Goal: Information Seeking & Learning: Learn about a topic

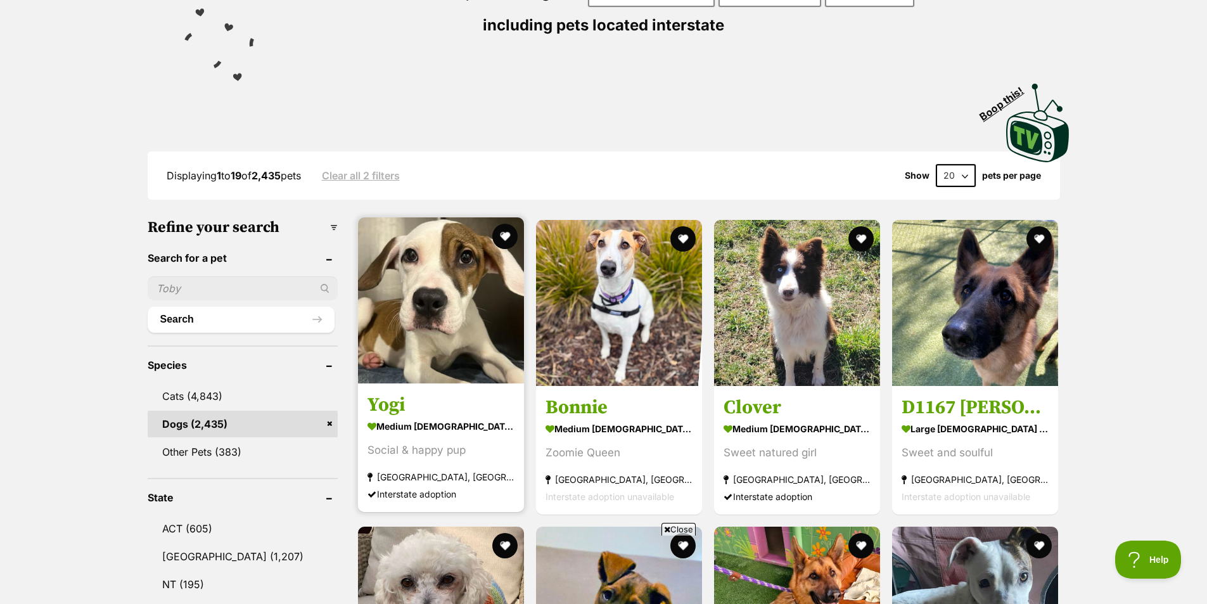
click at [437, 277] on img at bounding box center [441, 300] width 166 height 166
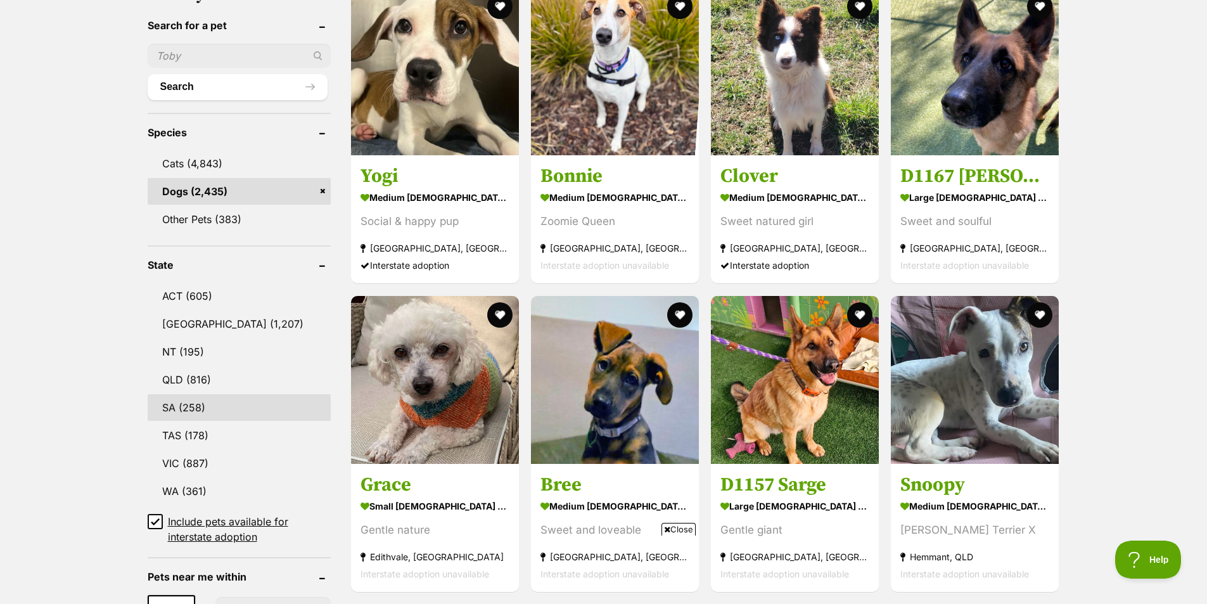
scroll to position [444, 0]
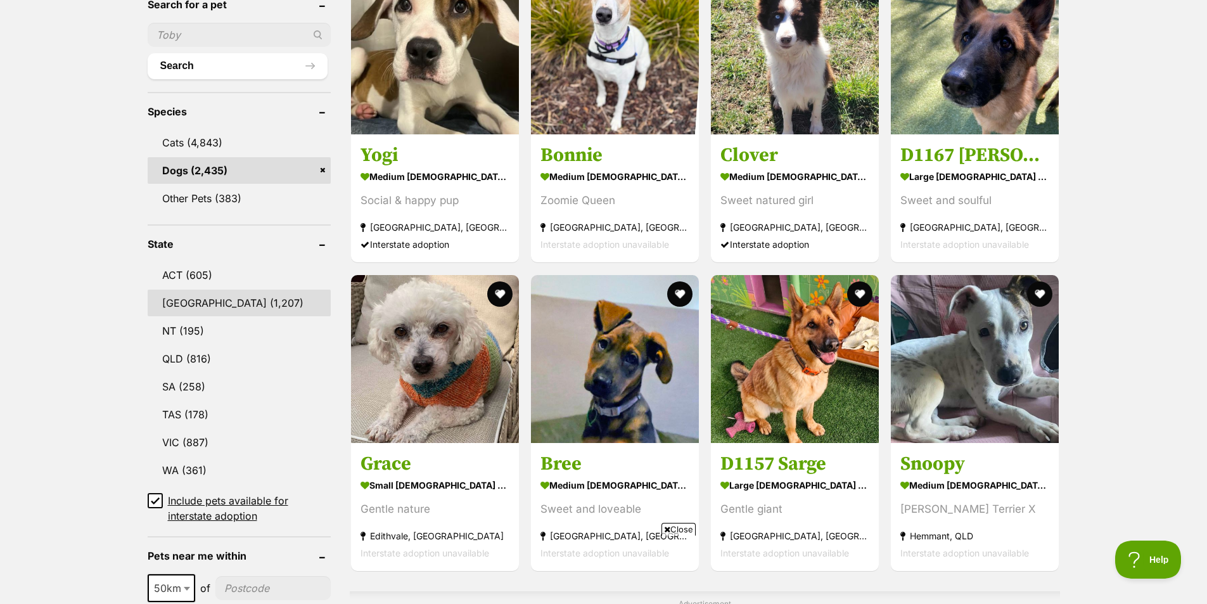
click at [206, 301] on link "NSW (1,207)" at bounding box center [239, 303] width 183 height 27
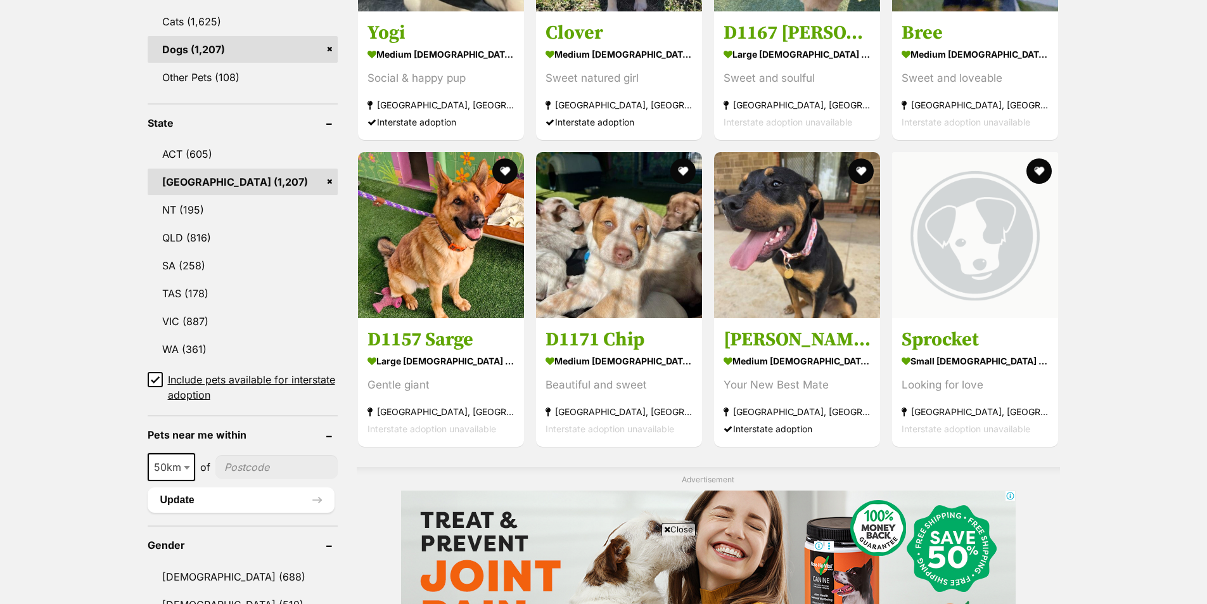
scroll to position [570, 0]
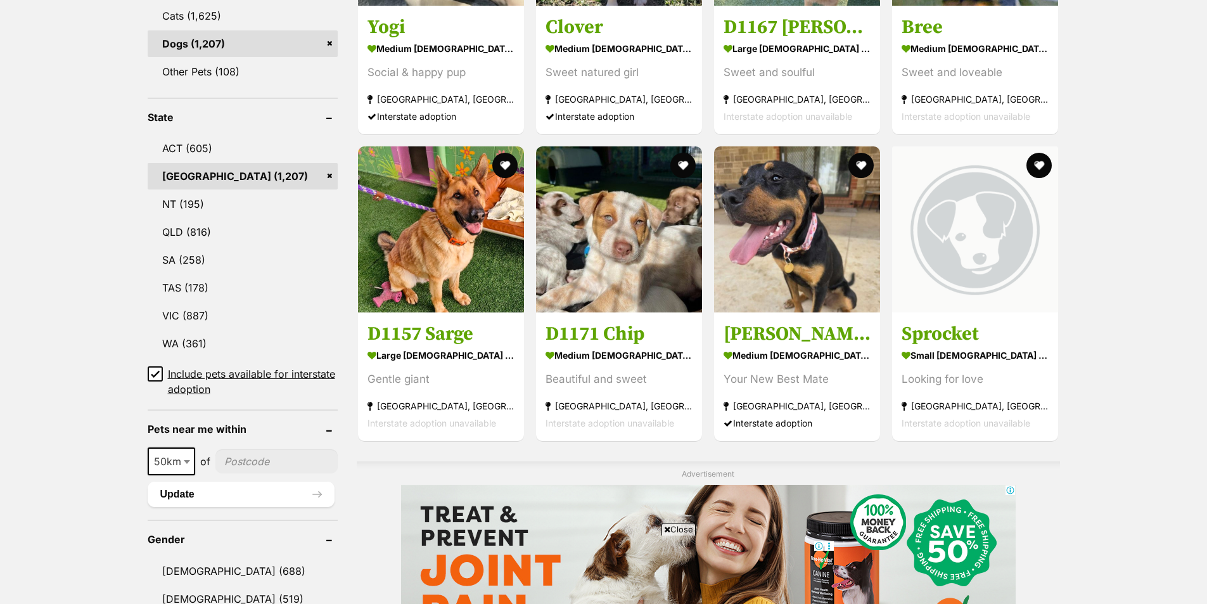
click at [155, 373] on icon at bounding box center [155, 373] width 9 height 9
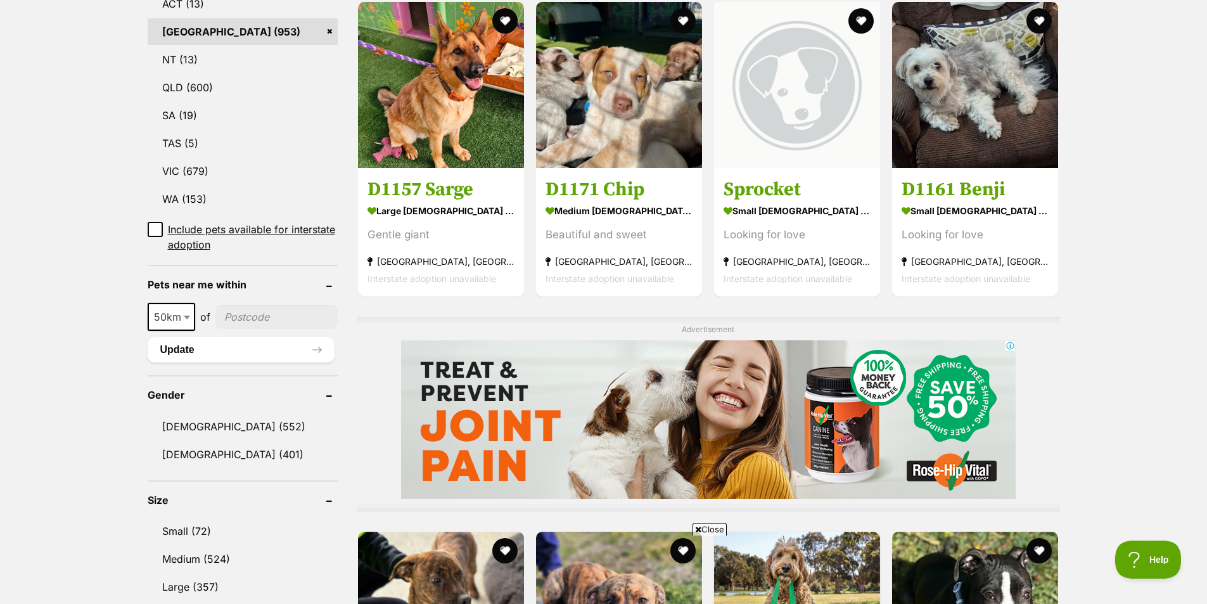
scroll to position [697, 0]
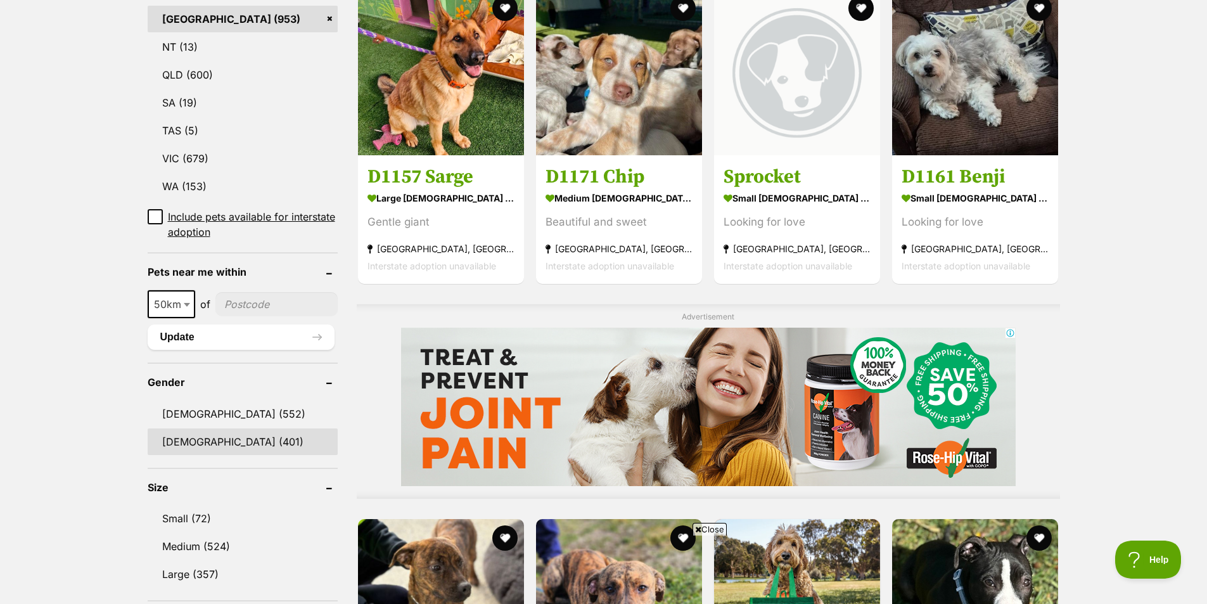
click at [200, 438] on link "[DEMOGRAPHIC_DATA] (401)" at bounding box center [243, 441] width 190 height 27
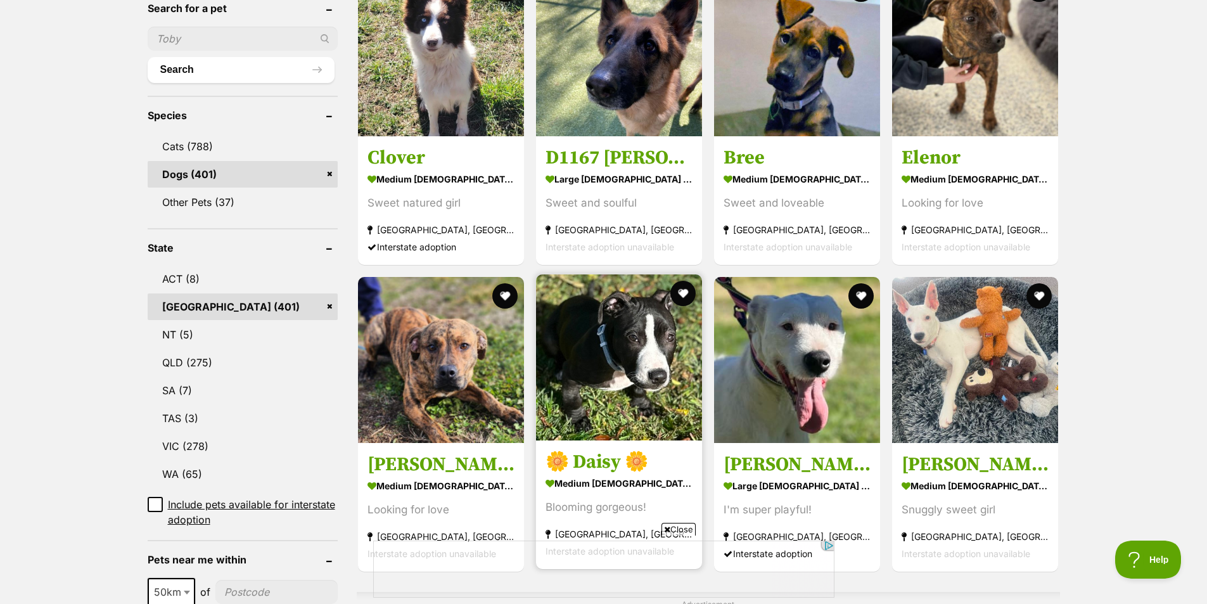
click at [650, 338] on img at bounding box center [619, 357] width 166 height 166
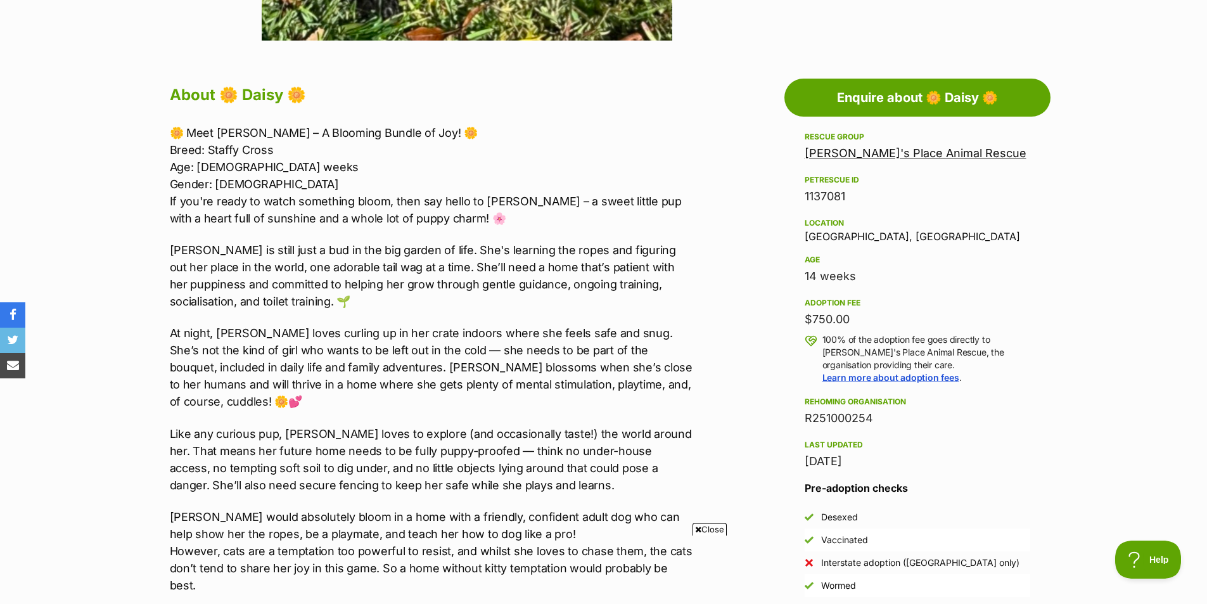
scroll to position [760, 0]
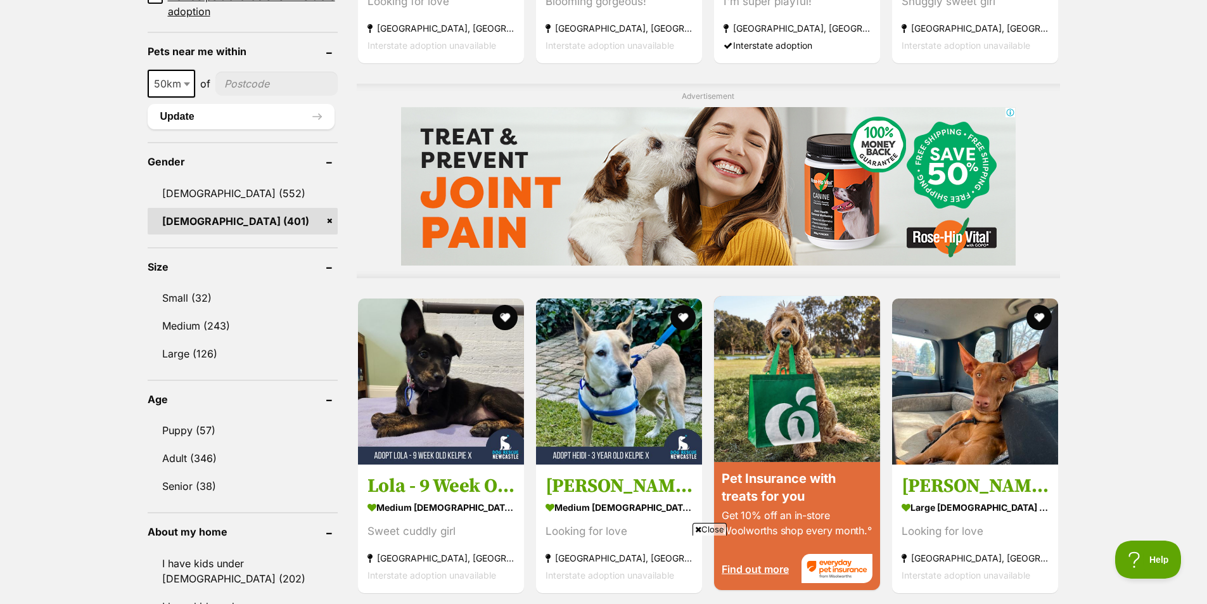
scroll to position [962, 0]
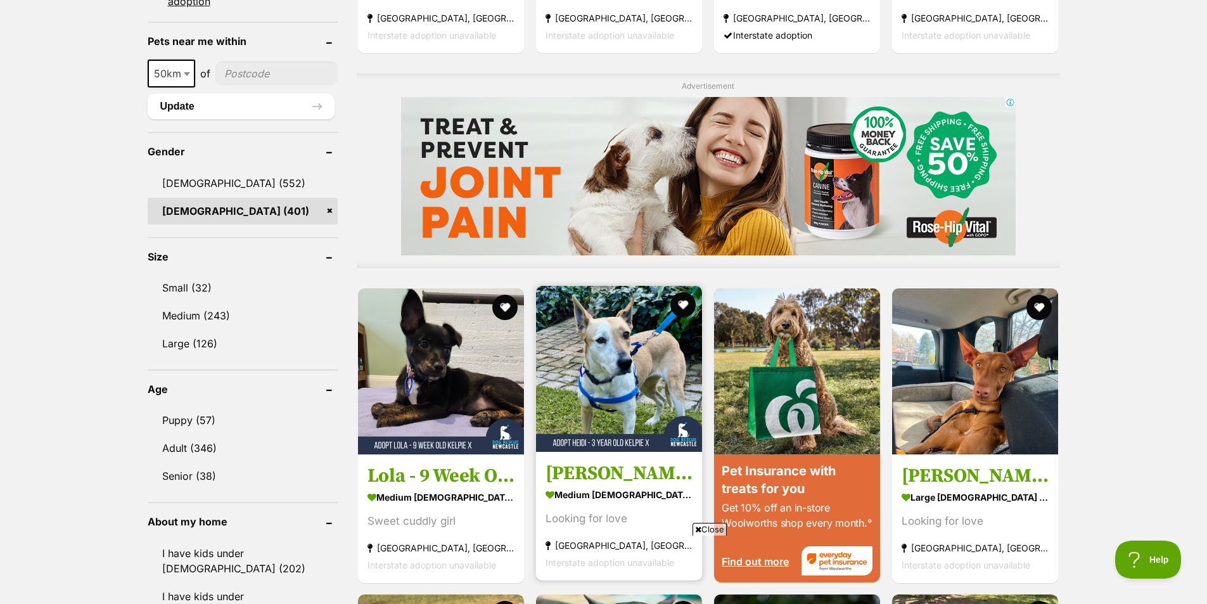
click at [623, 373] on img at bounding box center [619, 369] width 166 height 166
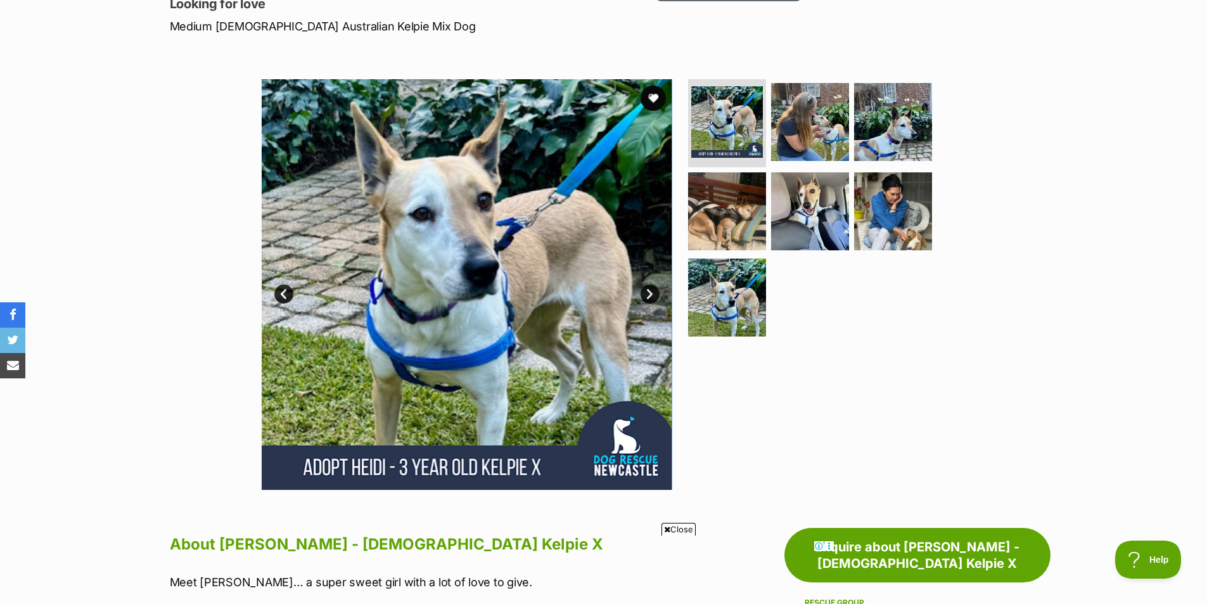
scroll to position [190, 0]
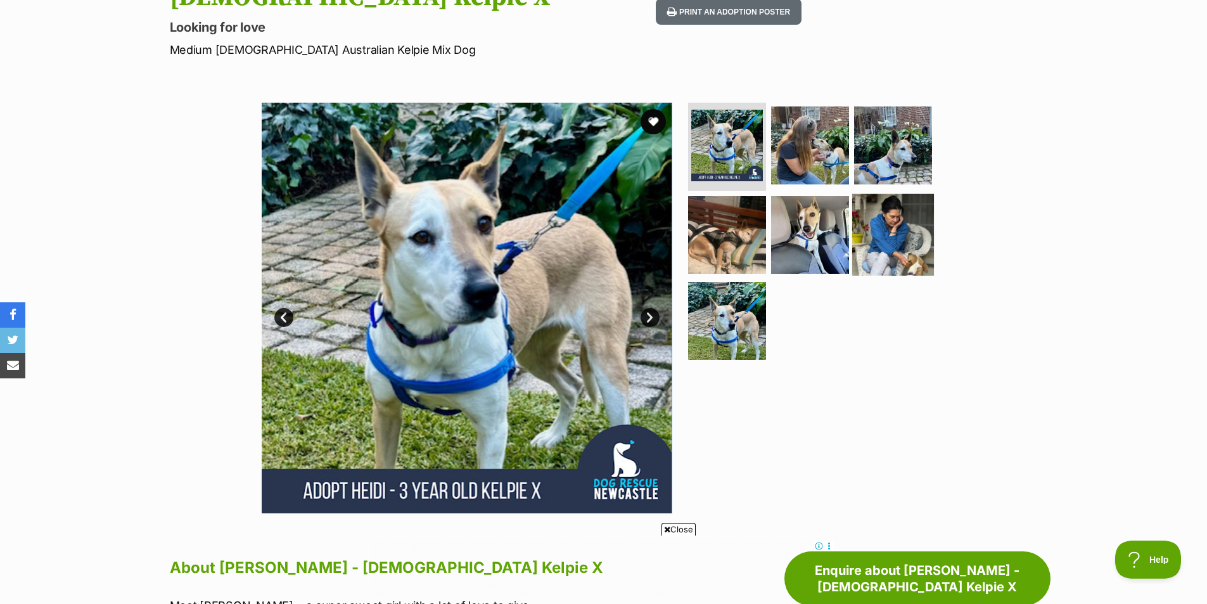
click at [882, 234] on img at bounding box center [893, 235] width 82 height 82
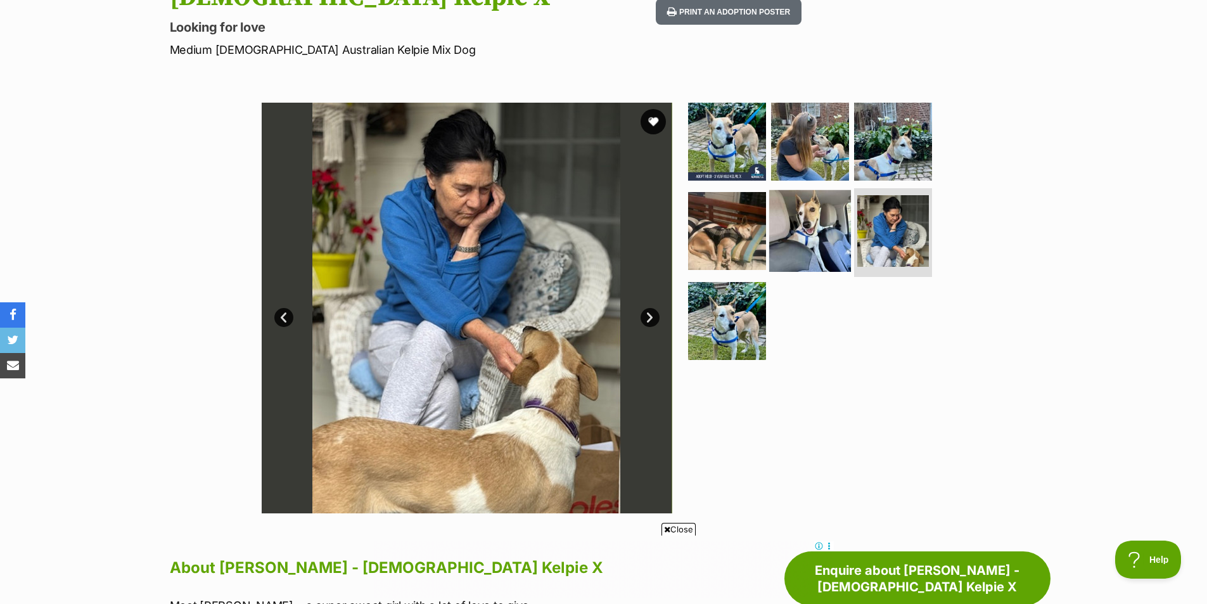
click at [803, 228] on img at bounding box center [810, 231] width 82 height 82
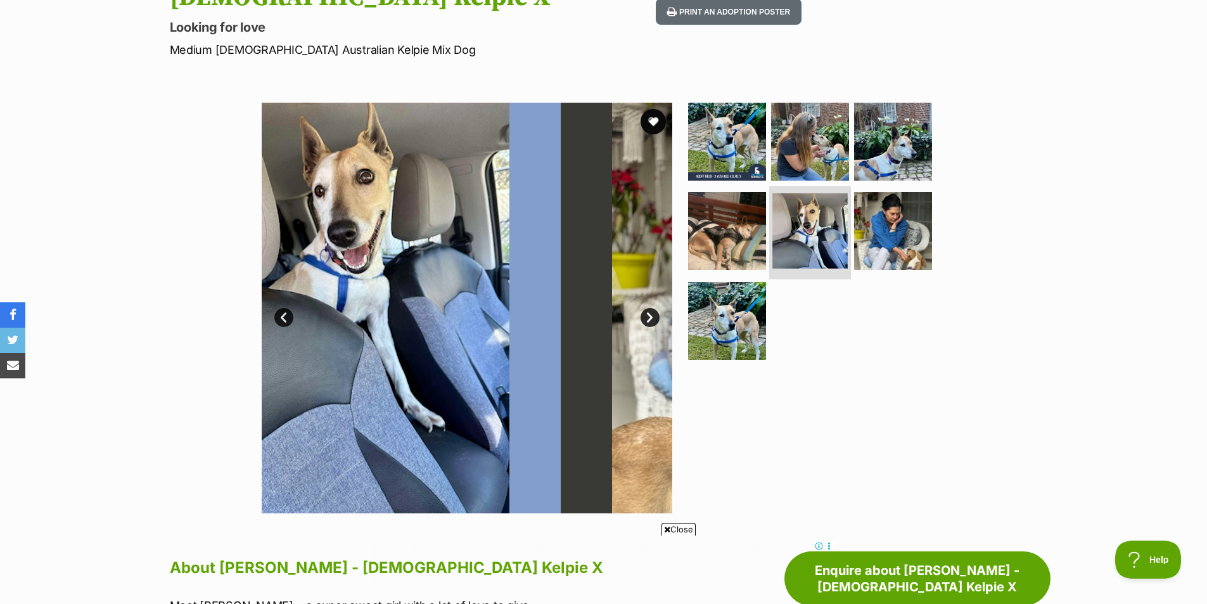
scroll to position [0, 0]
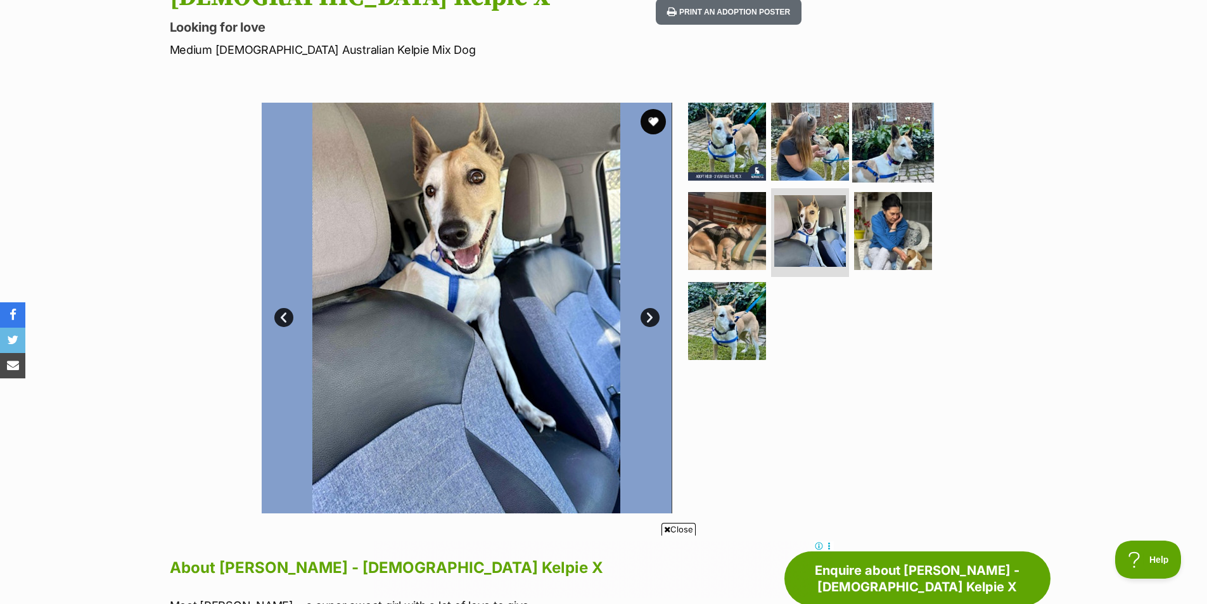
click at [862, 129] on img at bounding box center [893, 141] width 82 height 82
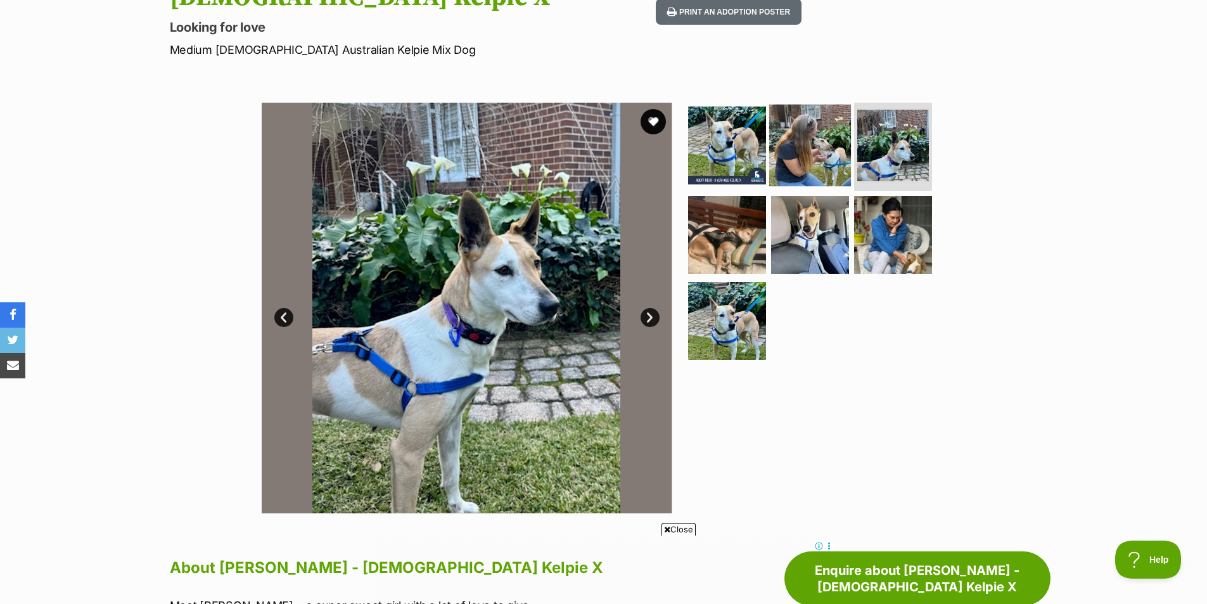
click at [795, 124] on img at bounding box center [810, 145] width 82 height 82
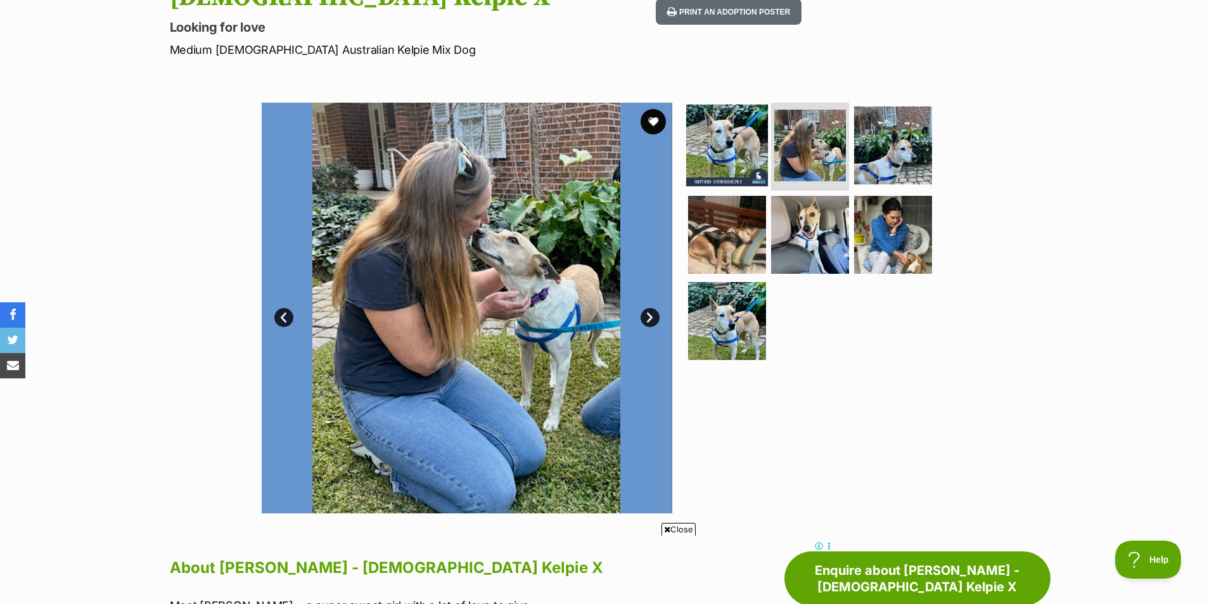
click at [731, 130] on img at bounding box center [727, 145] width 82 height 82
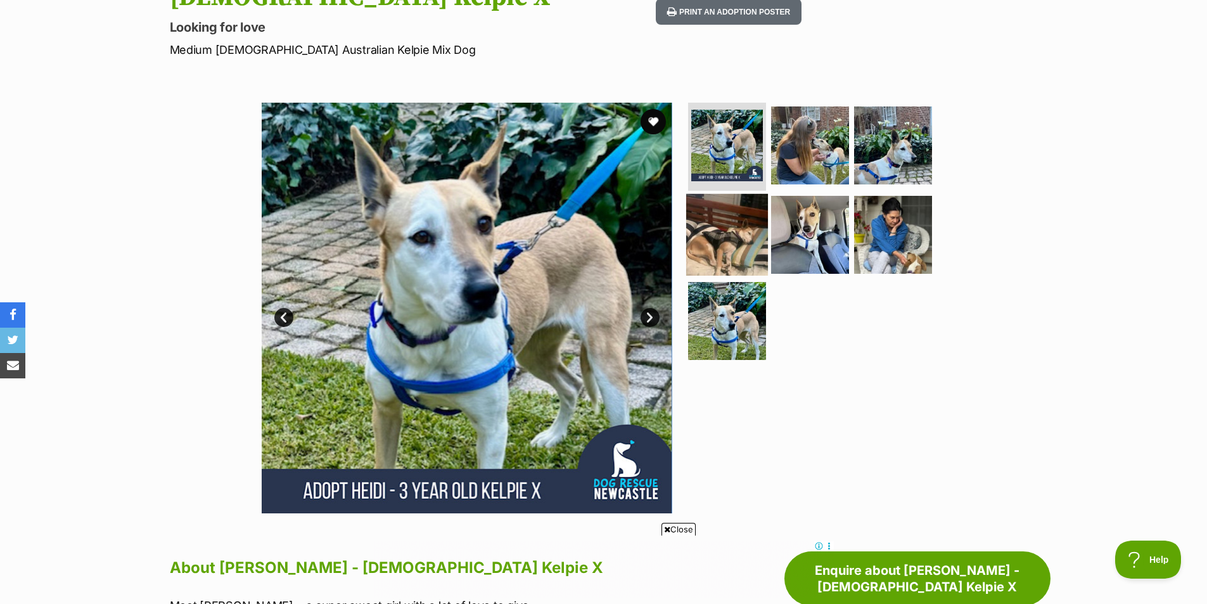
click at [734, 215] on img at bounding box center [727, 235] width 82 height 82
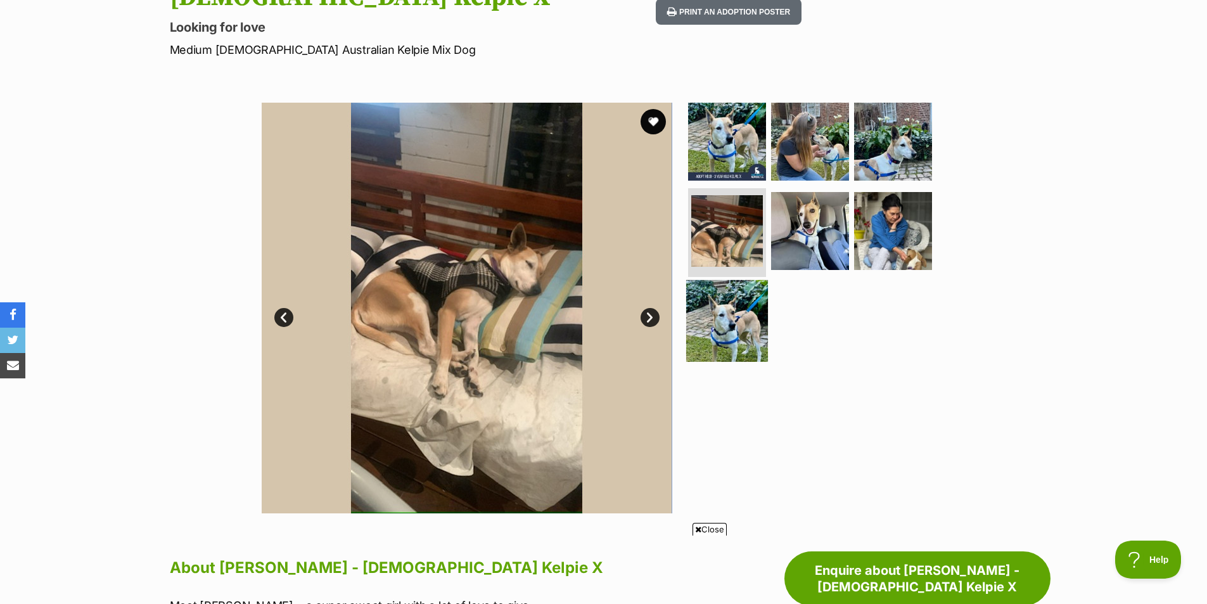
click at [722, 286] on img at bounding box center [727, 321] width 82 height 82
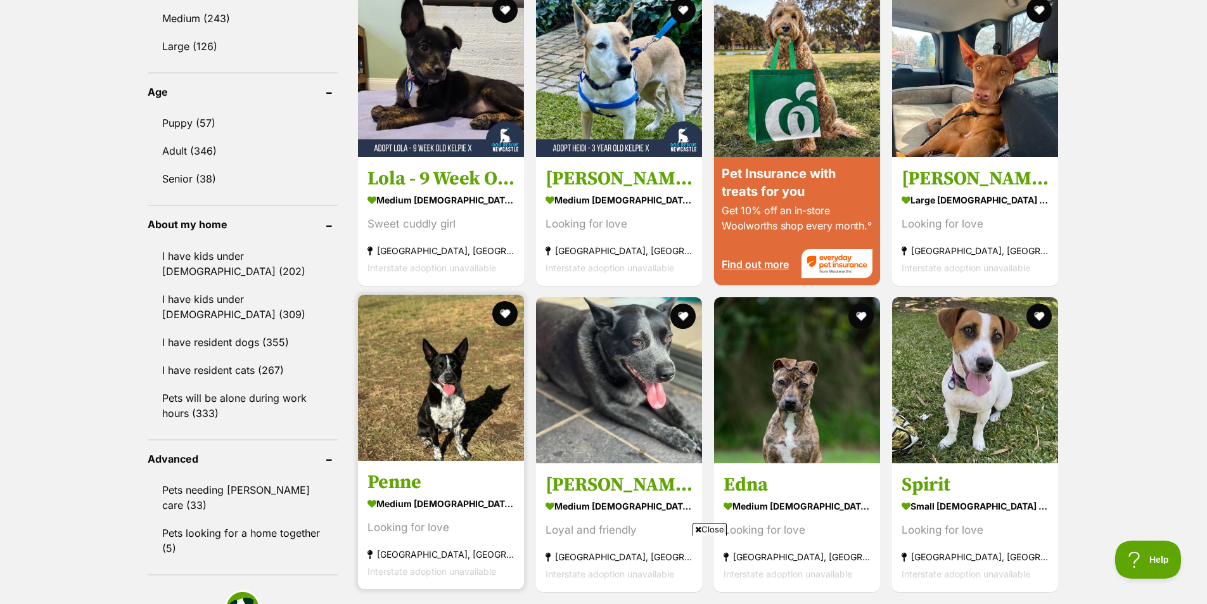
scroll to position [1279, 0]
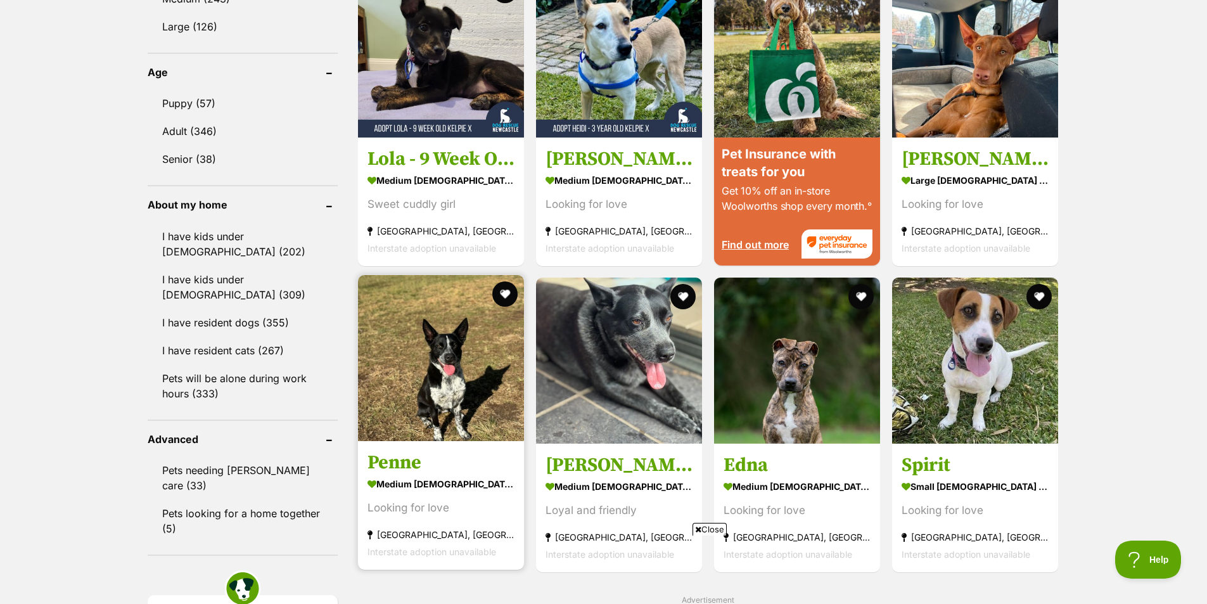
click at [473, 371] on img at bounding box center [441, 358] width 166 height 166
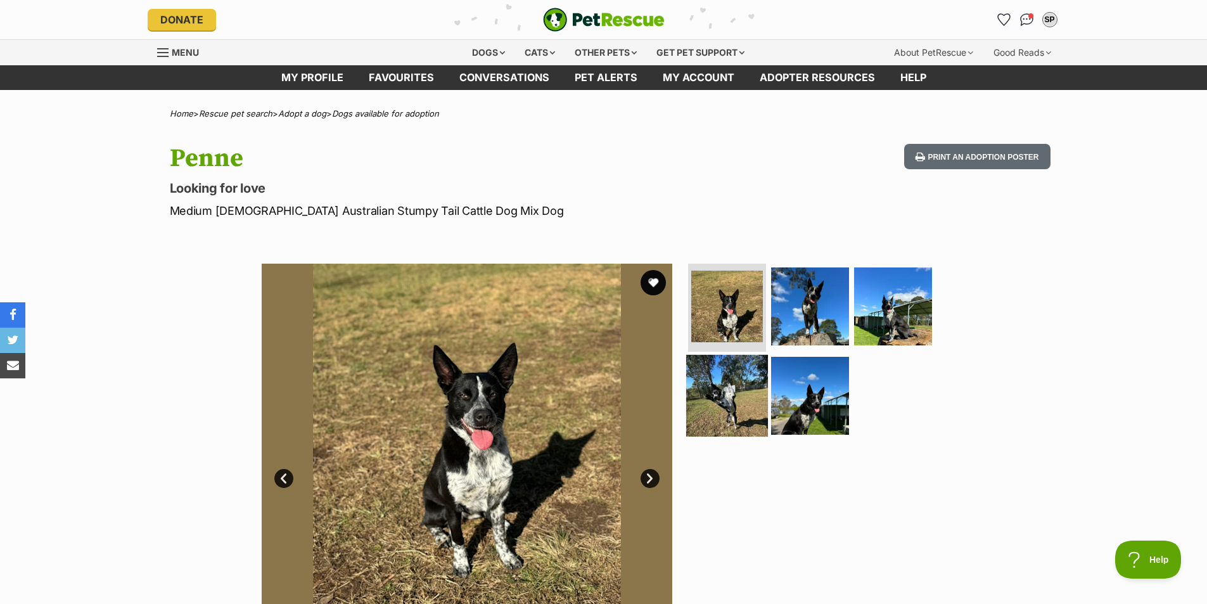
click at [726, 418] on img at bounding box center [727, 396] width 82 height 82
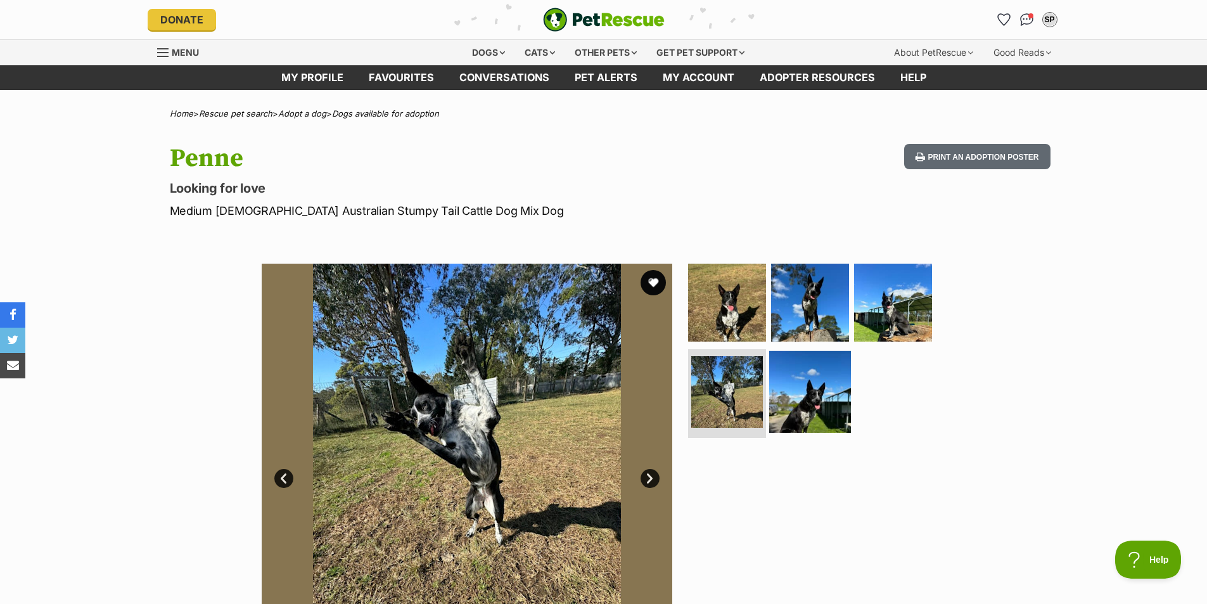
click at [780, 400] on img at bounding box center [810, 392] width 82 height 82
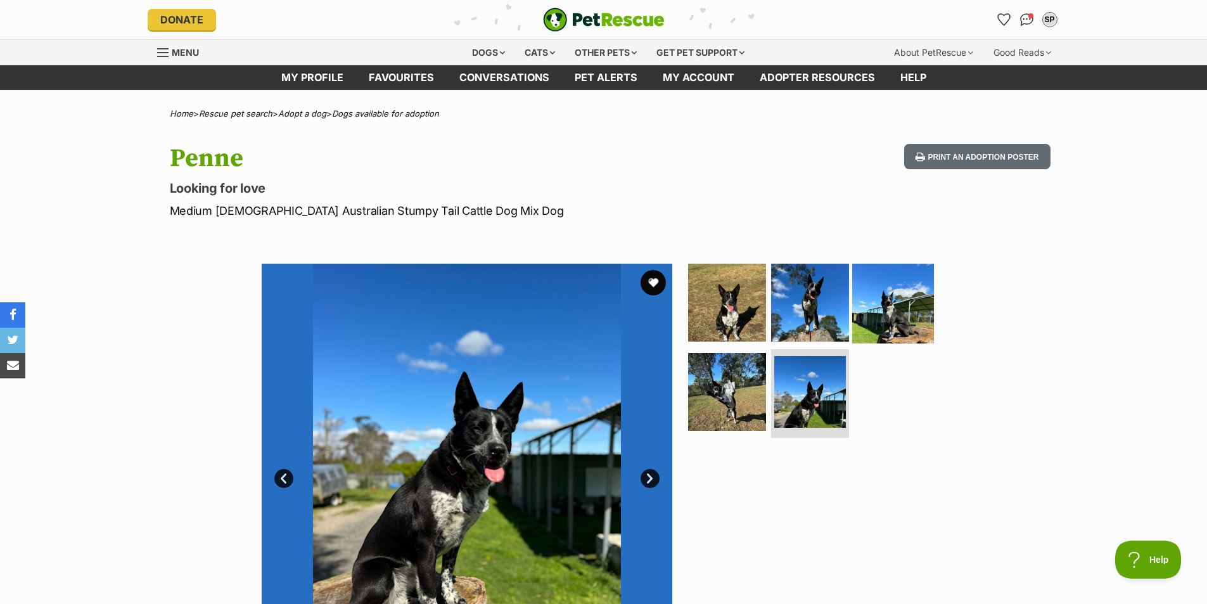
click at [915, 328] on img at bounding box center [893, 302] width 82 height 82
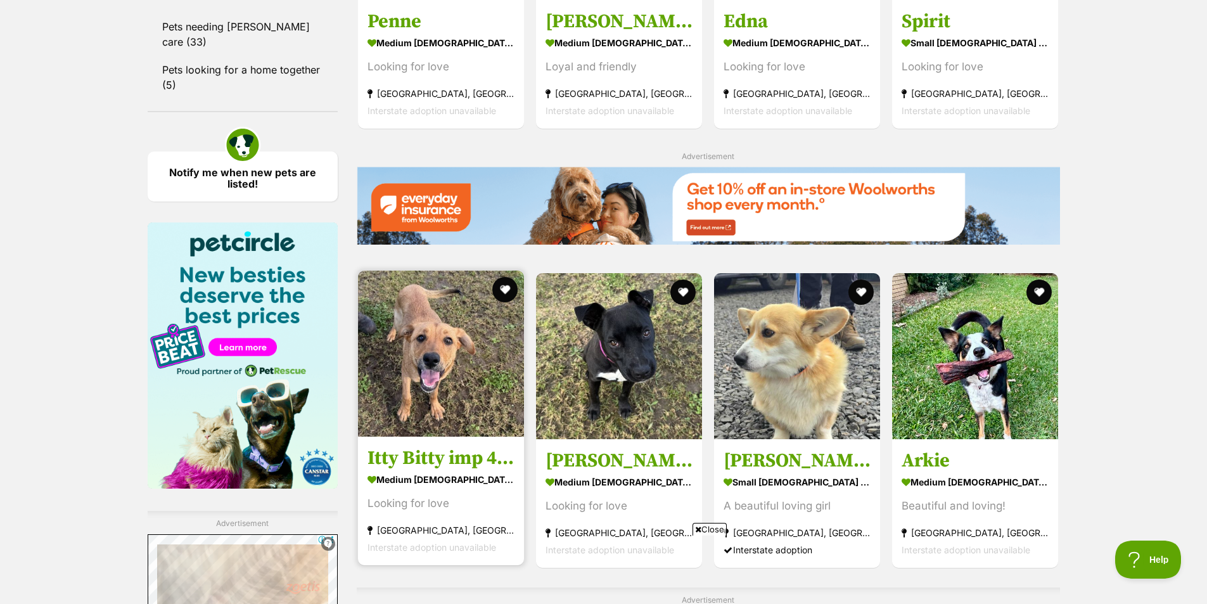
click at [431, 310] on img at bounding box center [441, 354] width 166 height 166
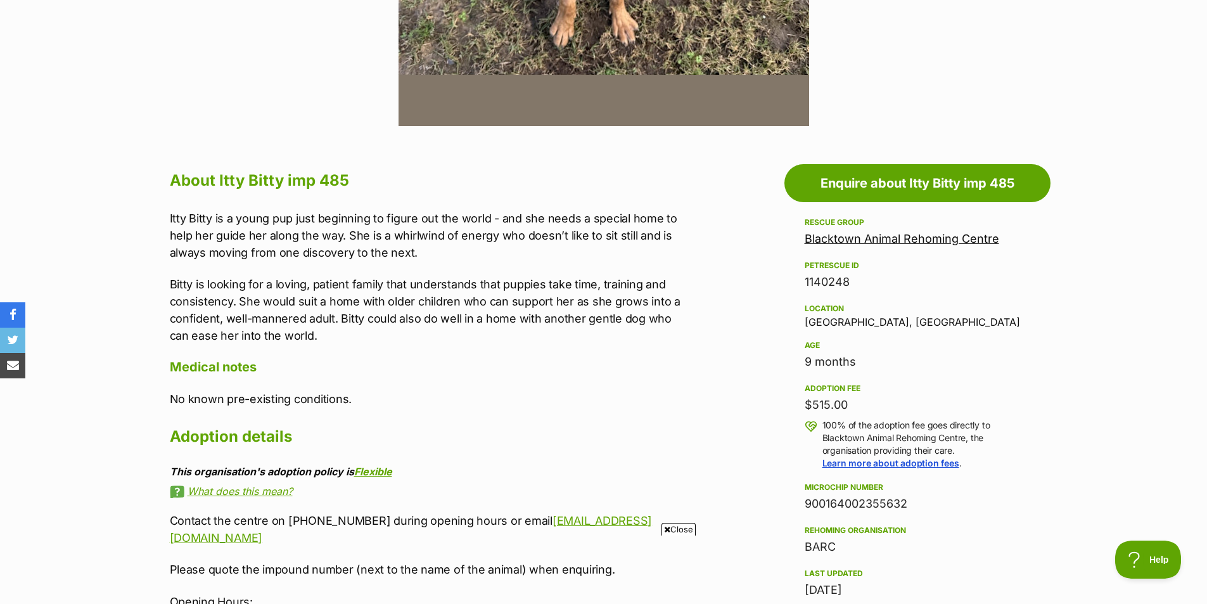
scroll to position [570, 0]
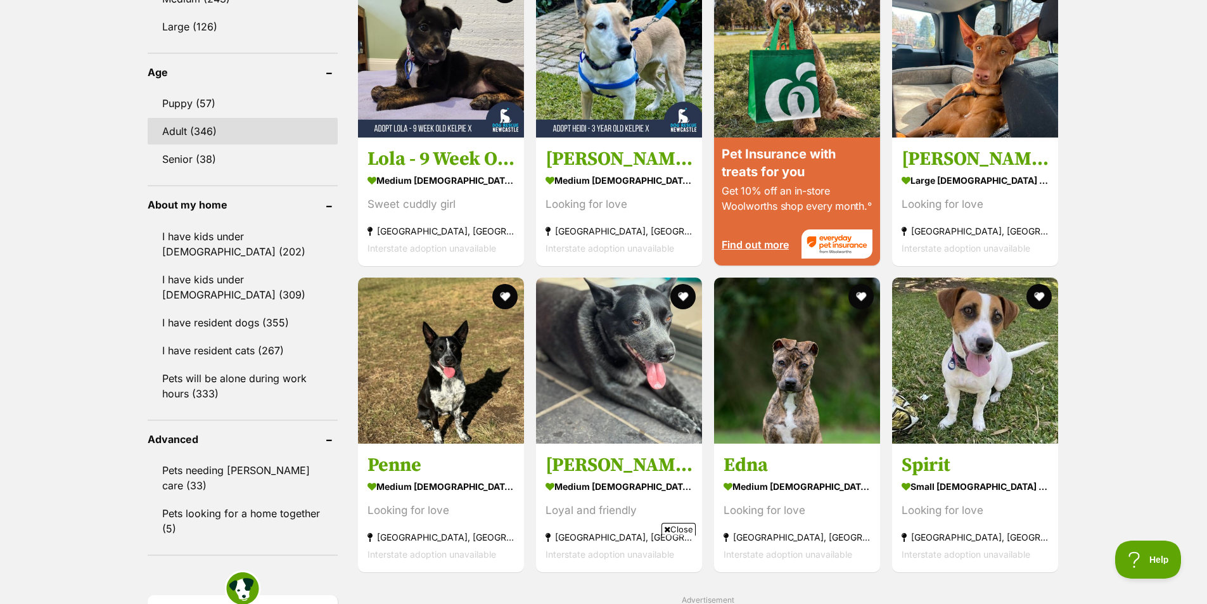
click at [205, 118] on link "Adult (346)" at bounding box center [243, 131] width 190 height 27
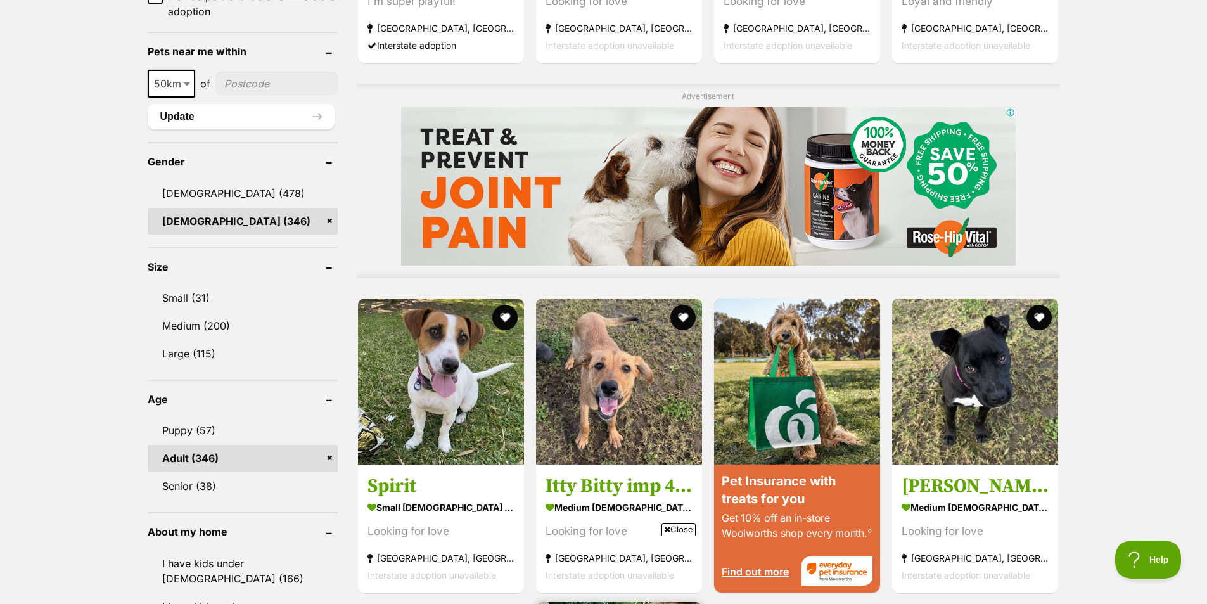
scroll to position [950, 0]
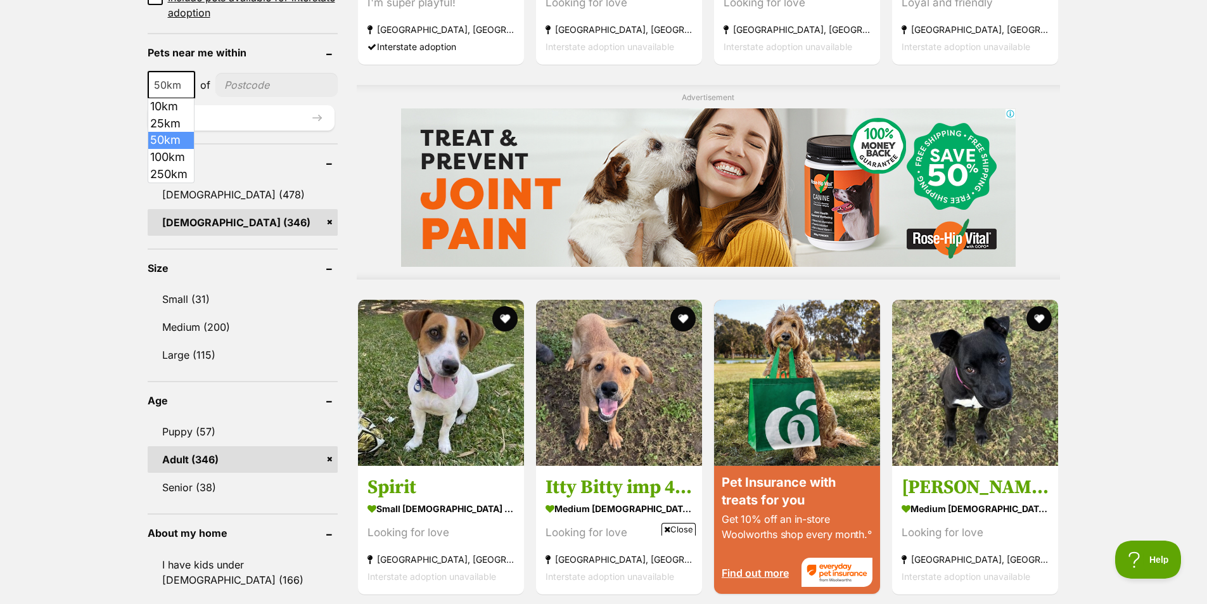
click at [188, 84] on b at bounding box center [187, 86] width 6 height 4
select select "100"
click at [243, 86] on input"] "postcode" at bounding box center [279, 85] width 118 height 24
type input"] "2000"
click at [309, 112] on button "Update" at bounding box center [241, 117] width 187 height 25
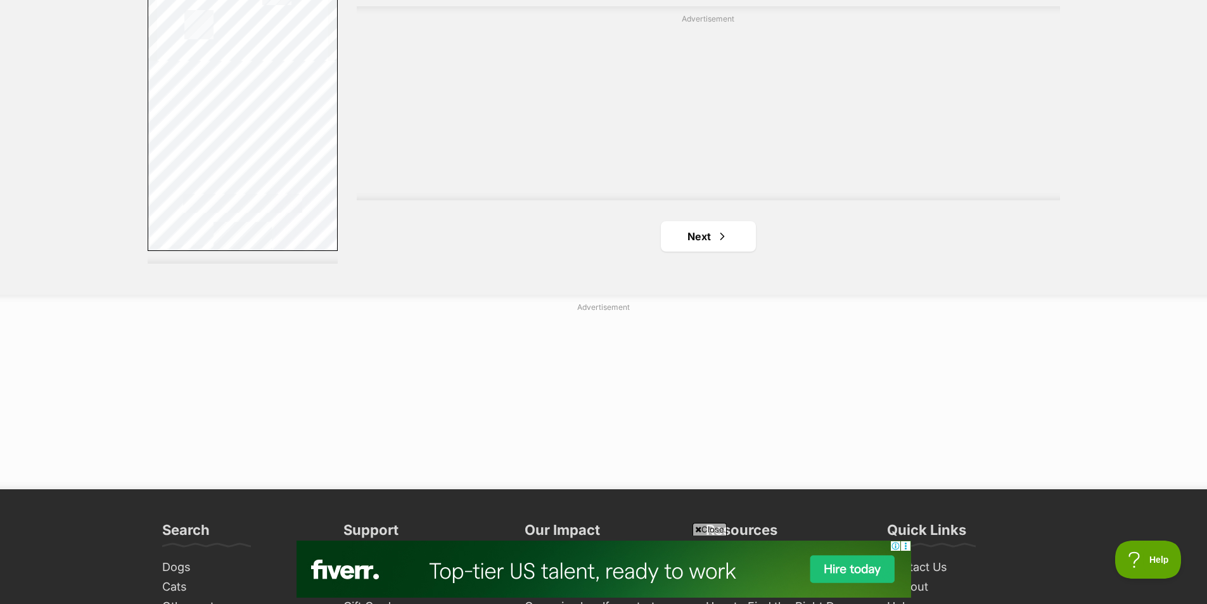
scroll to position [2281, 0]
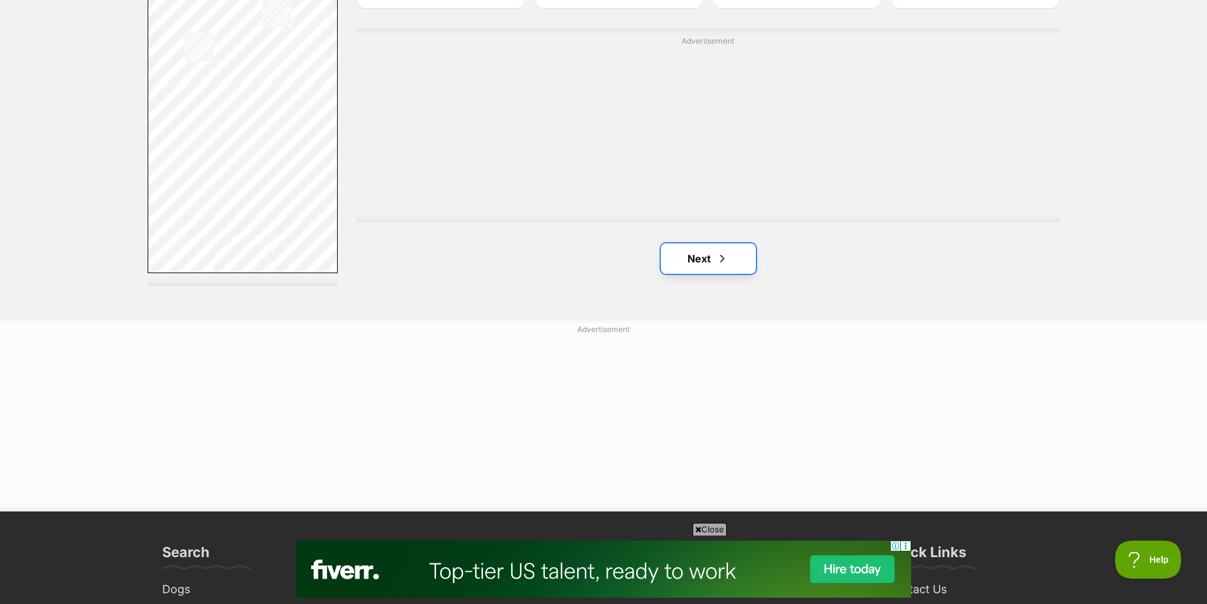
click at [718, 257] on span "Next page" at bounding box center [722, 258] width 13 height 15
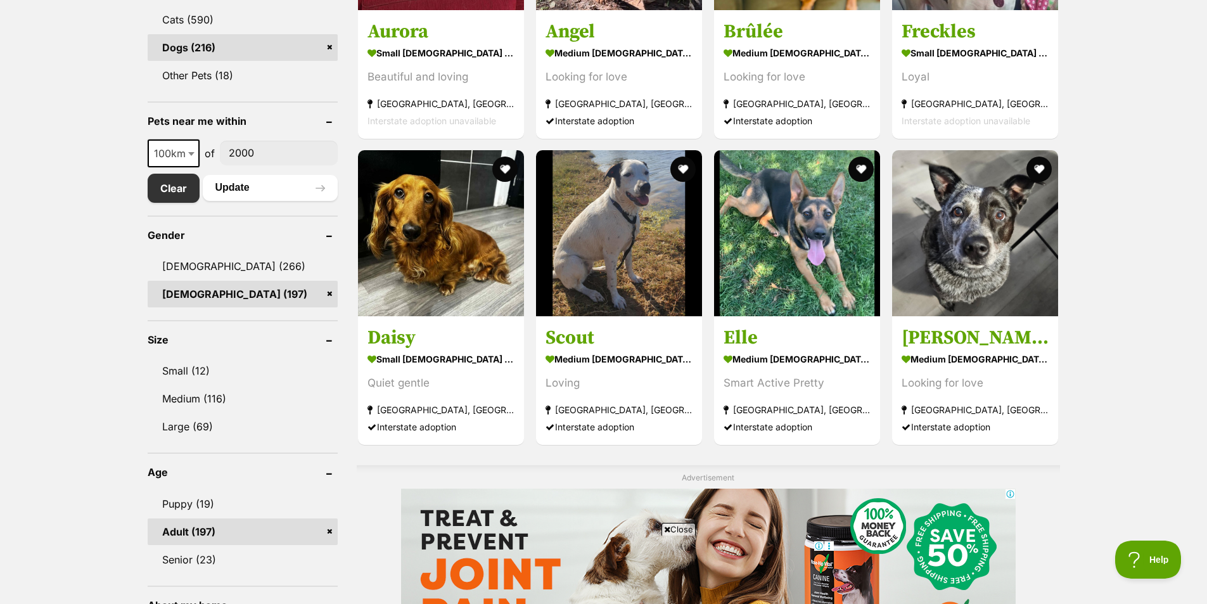
scroll to position [570, 0]
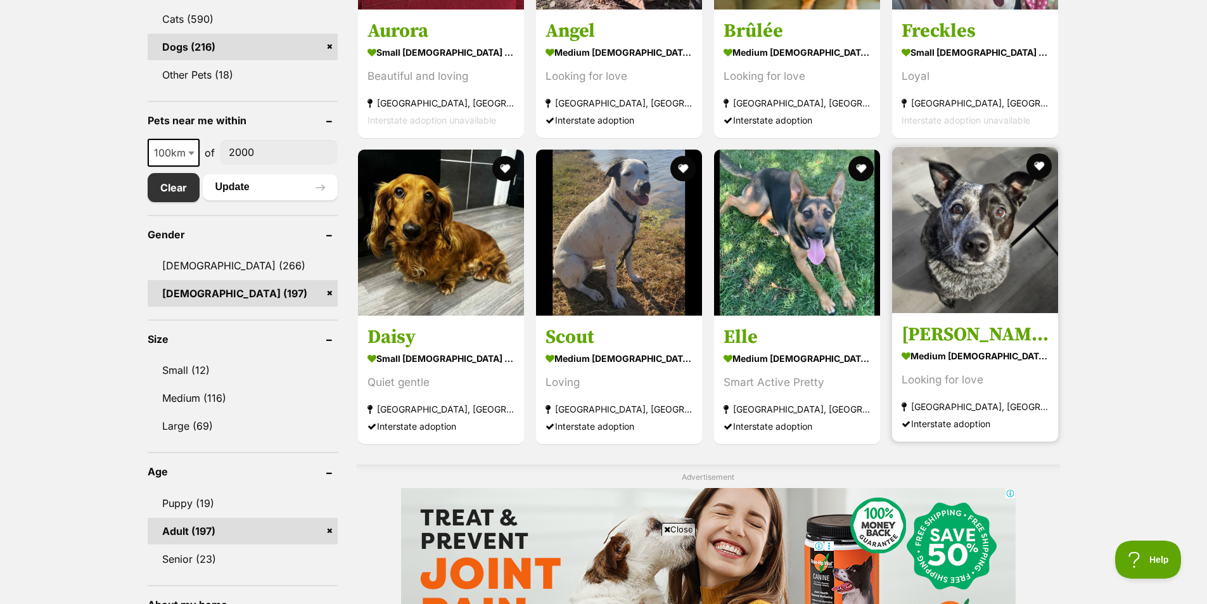
click at [935, 241] on img at bounding box center [975, 230] width 166 height 166
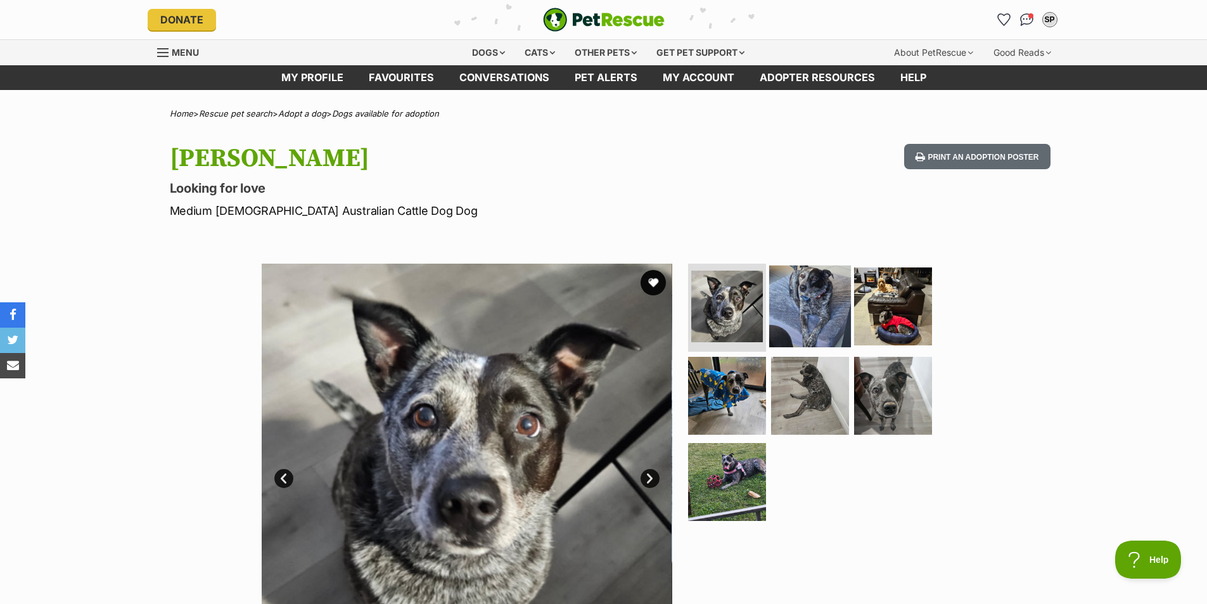
click at [801, 296] on img at bounding box center [810, 306] width 82 height 82
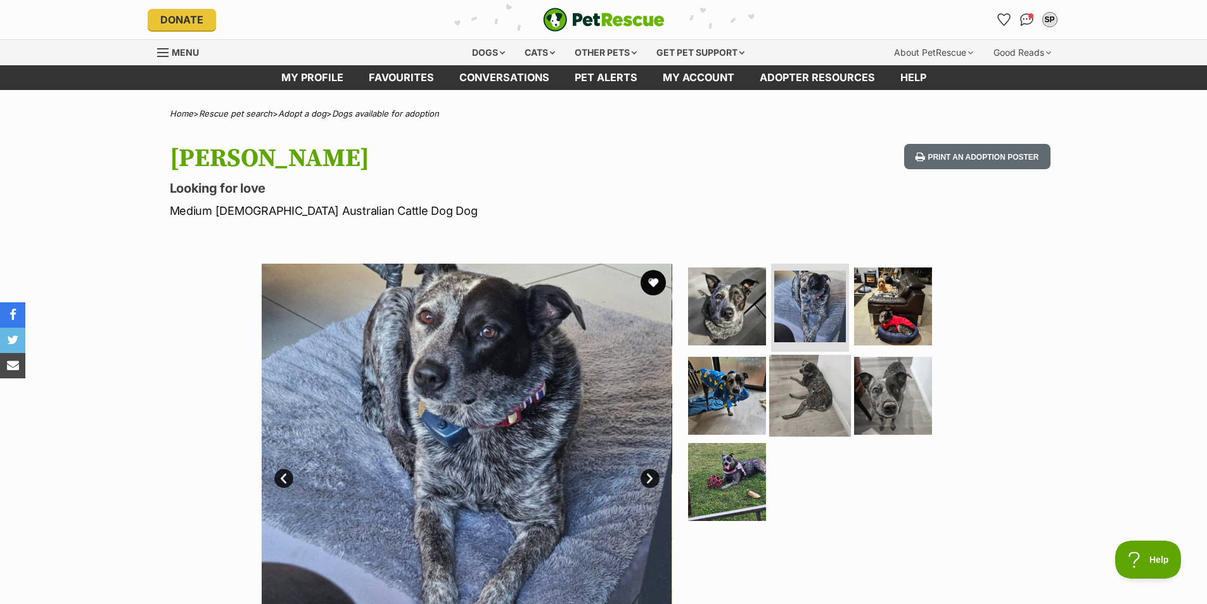
click at [790, 380] on img at bounding box center [810, 396] width 82 height 82
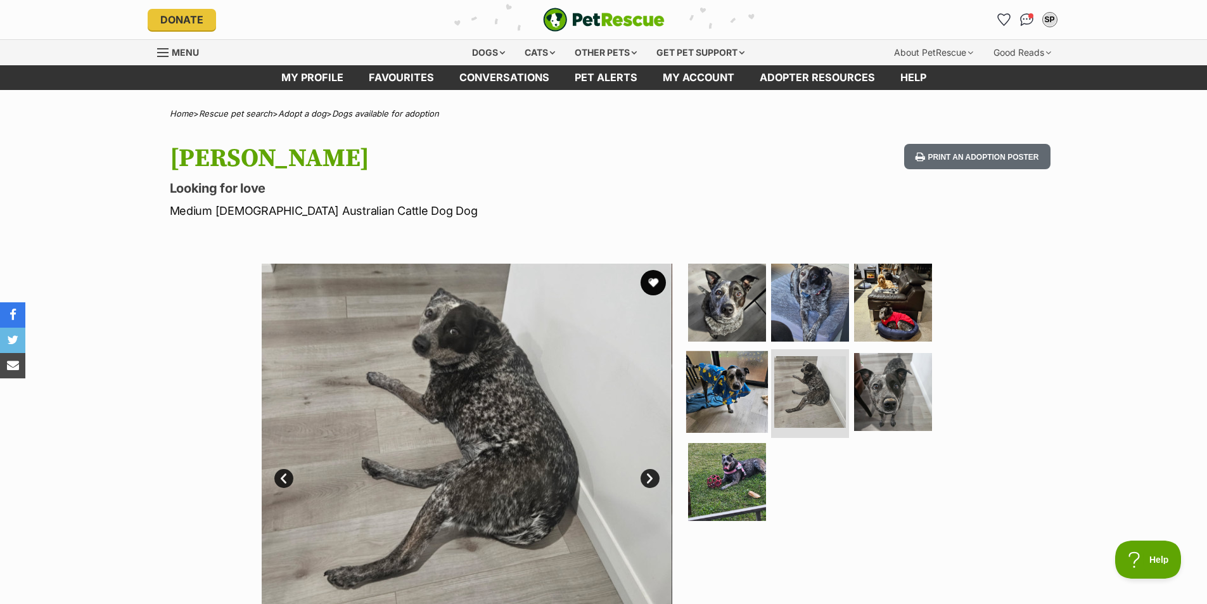
click at [731, 390] on img at bounding box center [727, 392] width 82 height 82
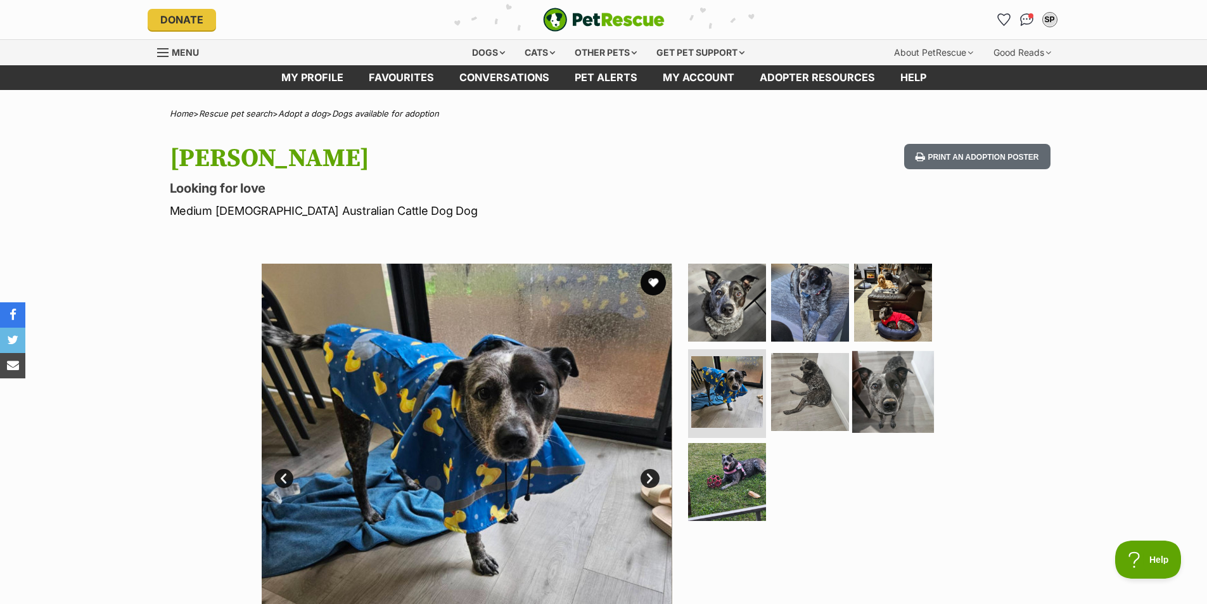
click at [874, 407] on img at bounding box center [893, 392] width 82 height 82
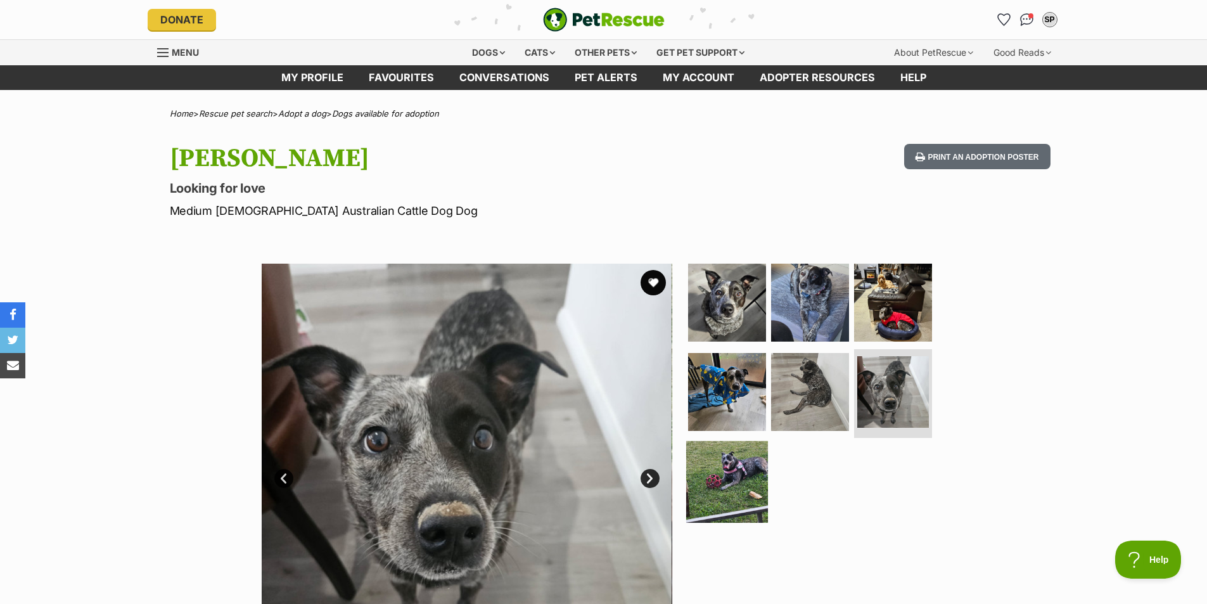
click at [712, 463] on img at bounding box center [727, 482] width 82 height 82
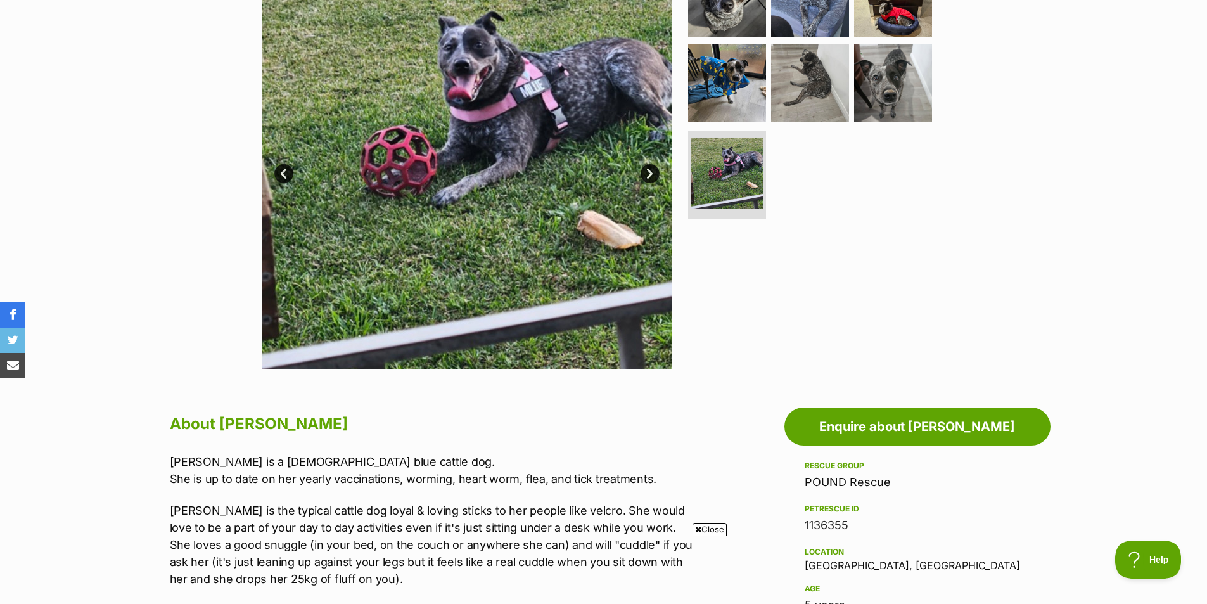
scroll to position [317, 0]
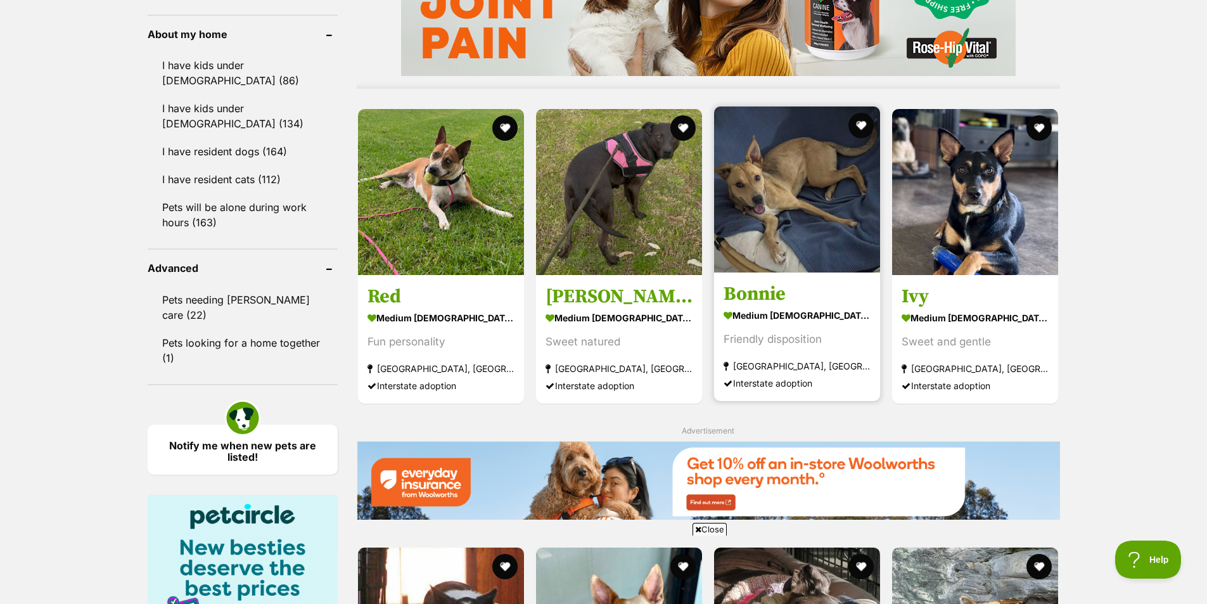
scroll to position [1077, 0]
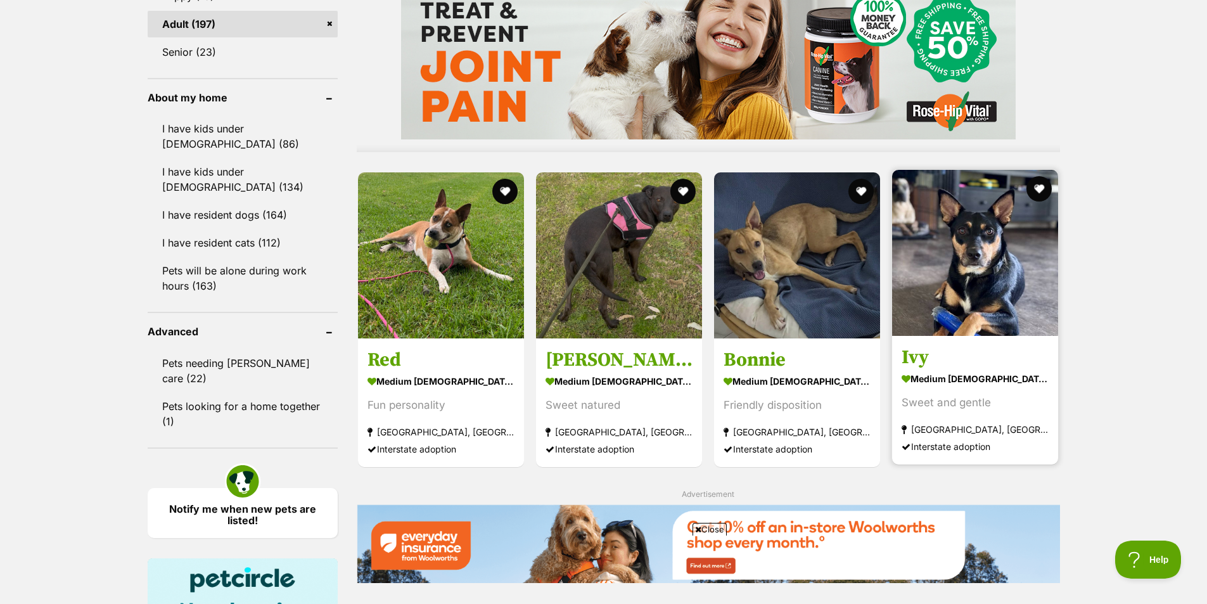
click at [931, 311] on img at bounding box center [975, 253] width 166 height 166
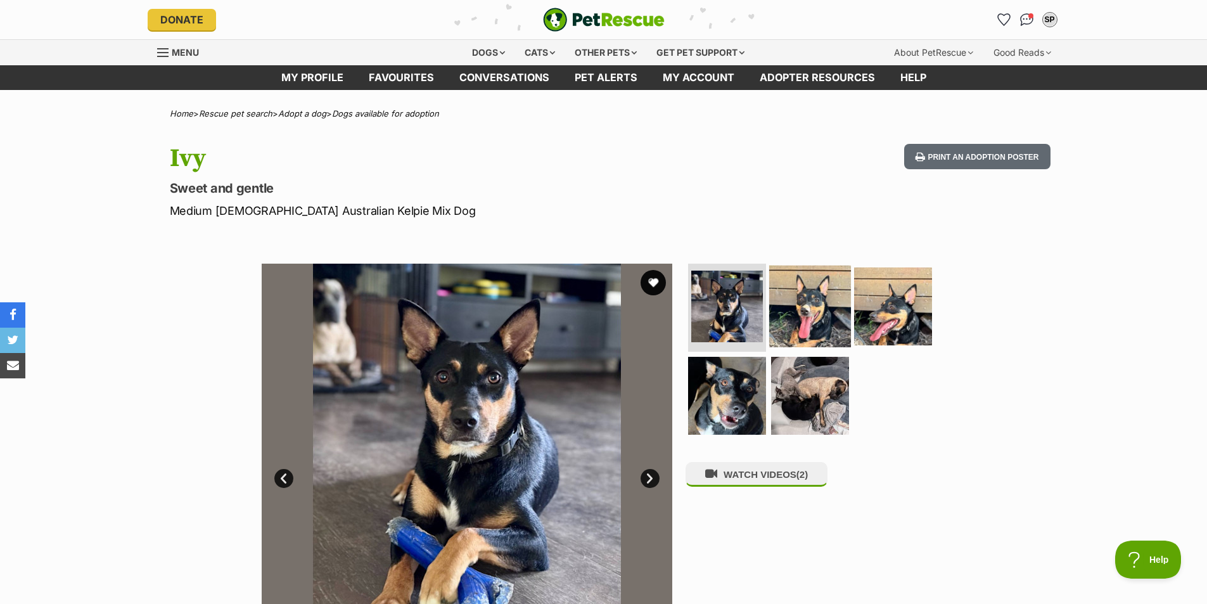
click at [828, 321] on img at bounding box center [810, 306] width 82 height 82
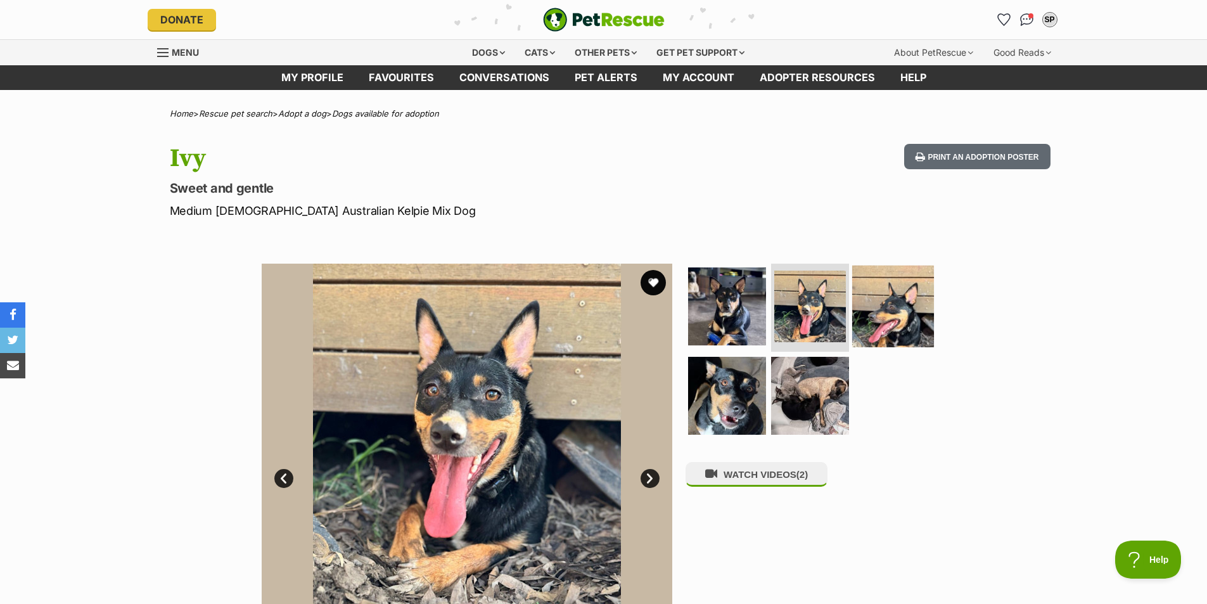
click at [881, 324] on img at bounding box center [893, 306] width 82 height 82
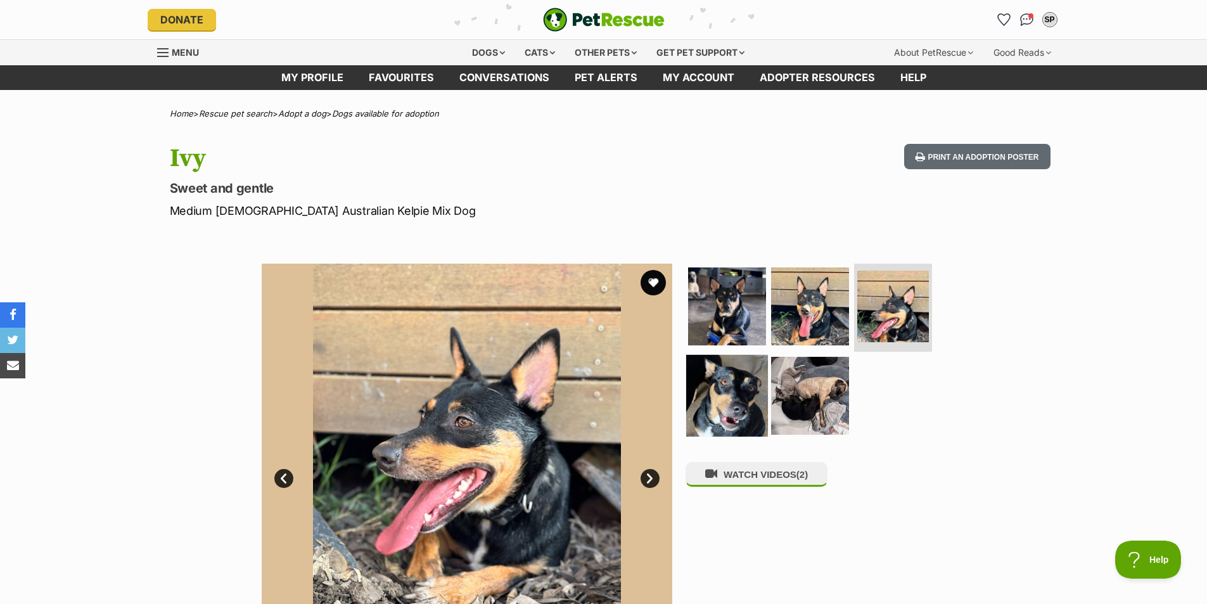
click at [736, 378] on img at bounding box center [727, 396] width 82 height 82
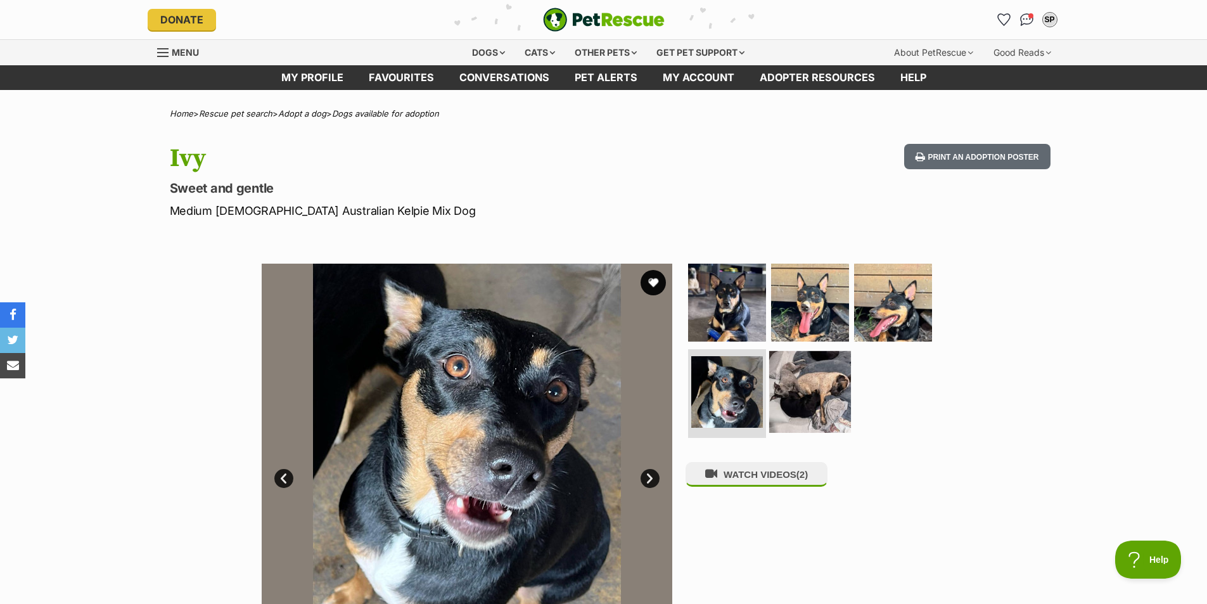
click at [812, 403] on img at bounding box center [810, 392] width 82 height 82
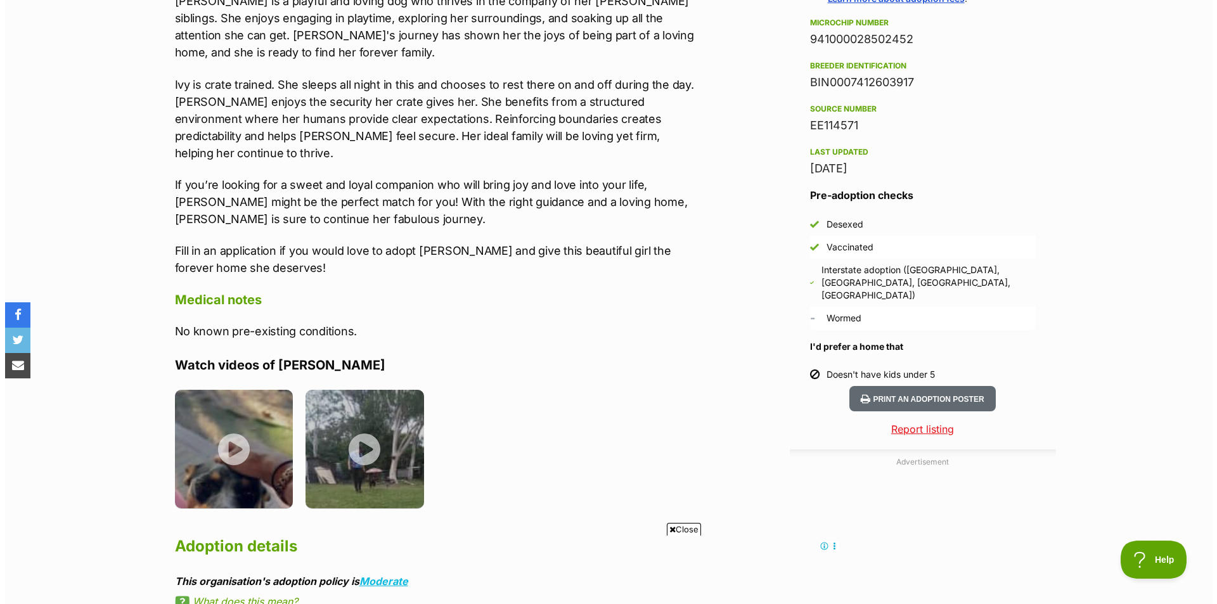
scroll to position [1014, 0]
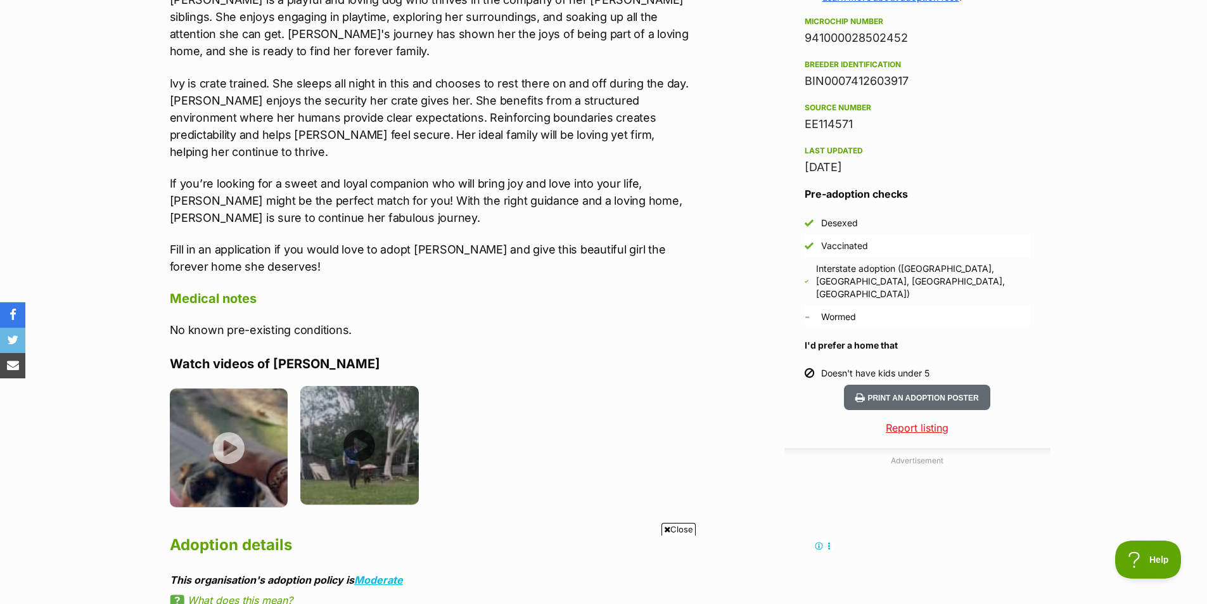
click at [355, 433] on img at bounding box center [359, 445] width 118 height 118
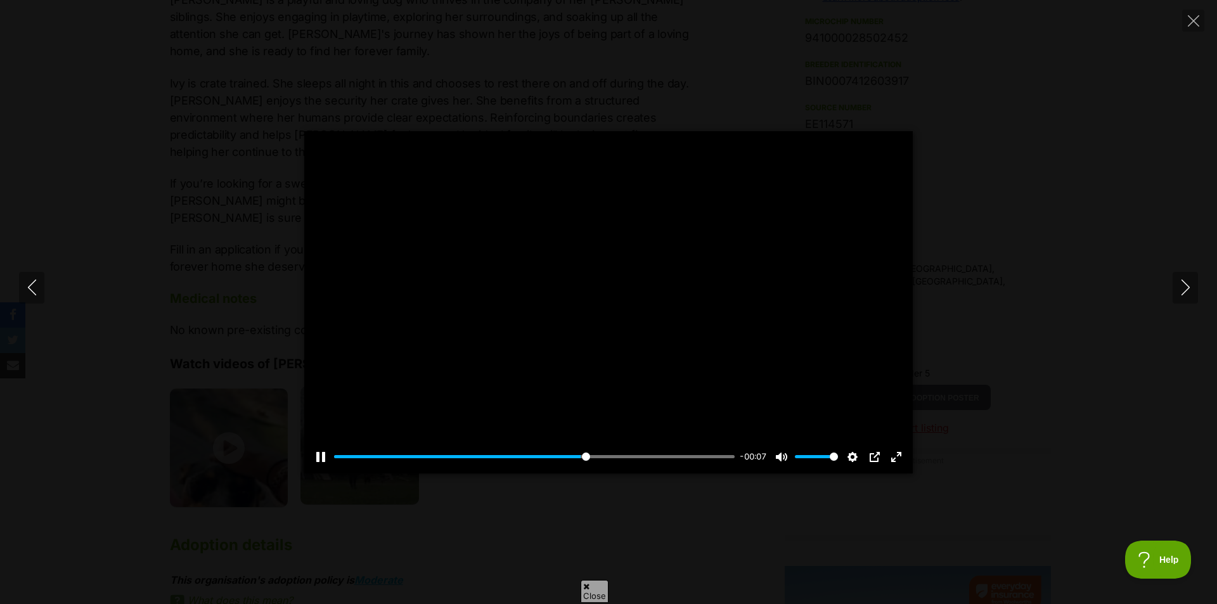
scroll to position [0, 0]
type input "100"
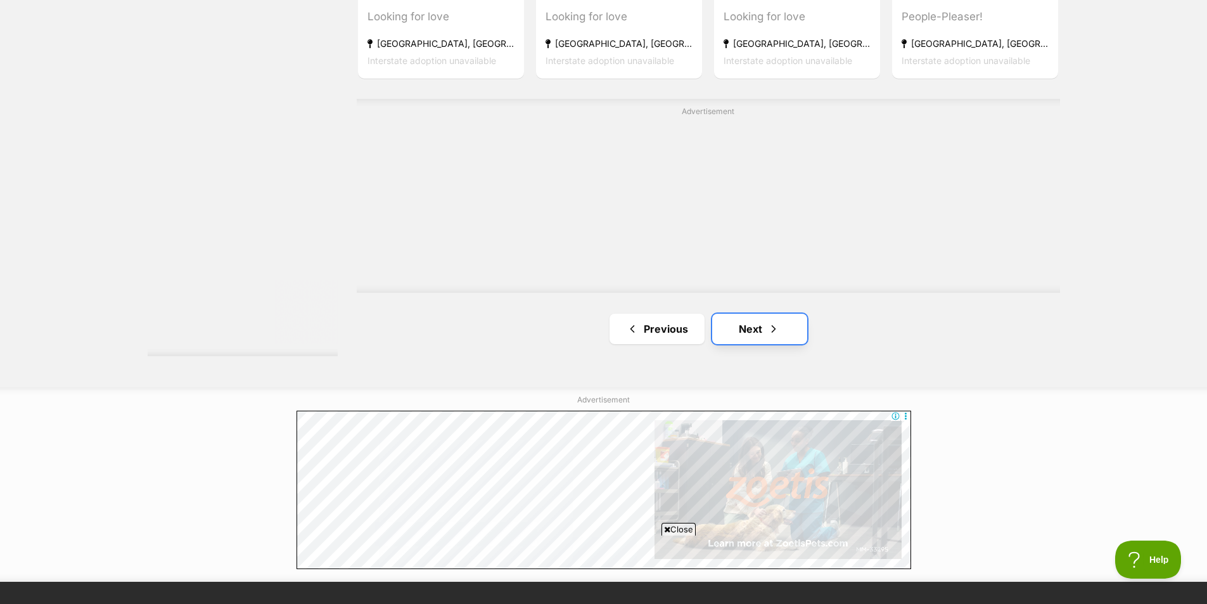
click at [750, 324] on link "Next" at bounding box center [759, 329] width 95 height 30
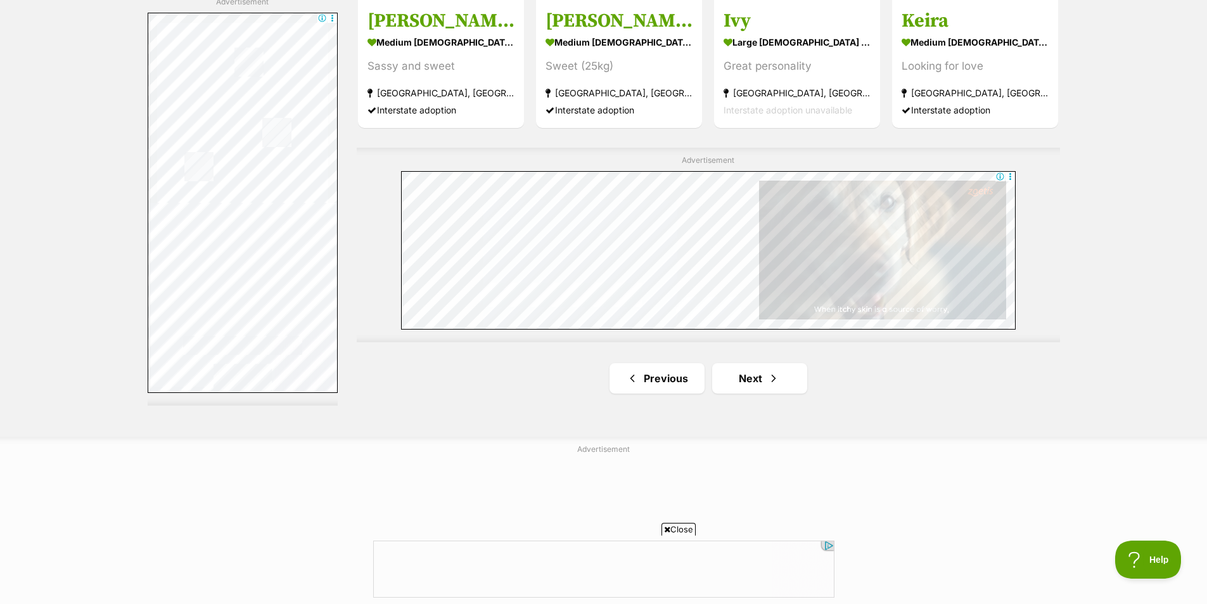
scroll to position [2344, 0]
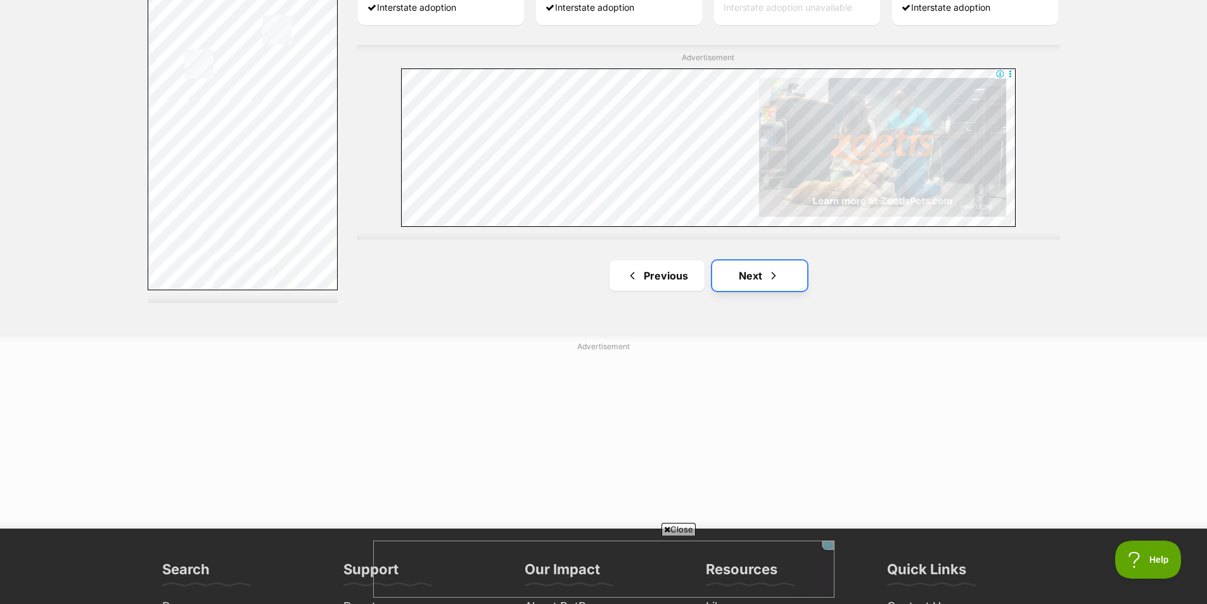
click at [763, 278] on link "Next" at bounding box center [759, 275] width 95 height 30
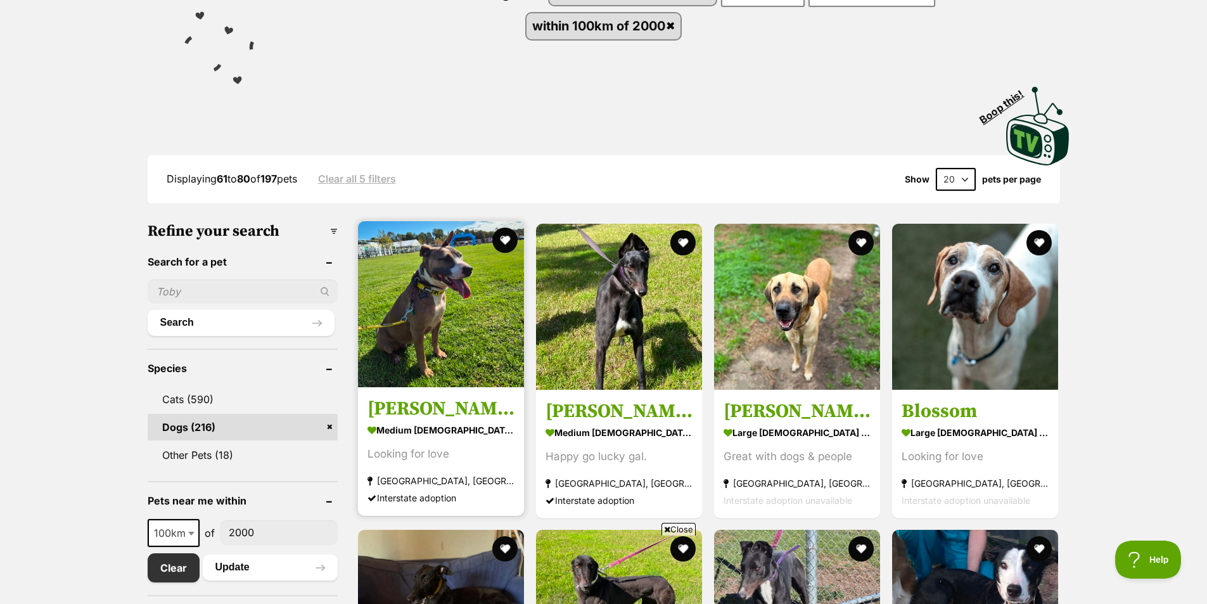
click at [487, 323] on img at bounding box center [441, 304] width 166 height 166
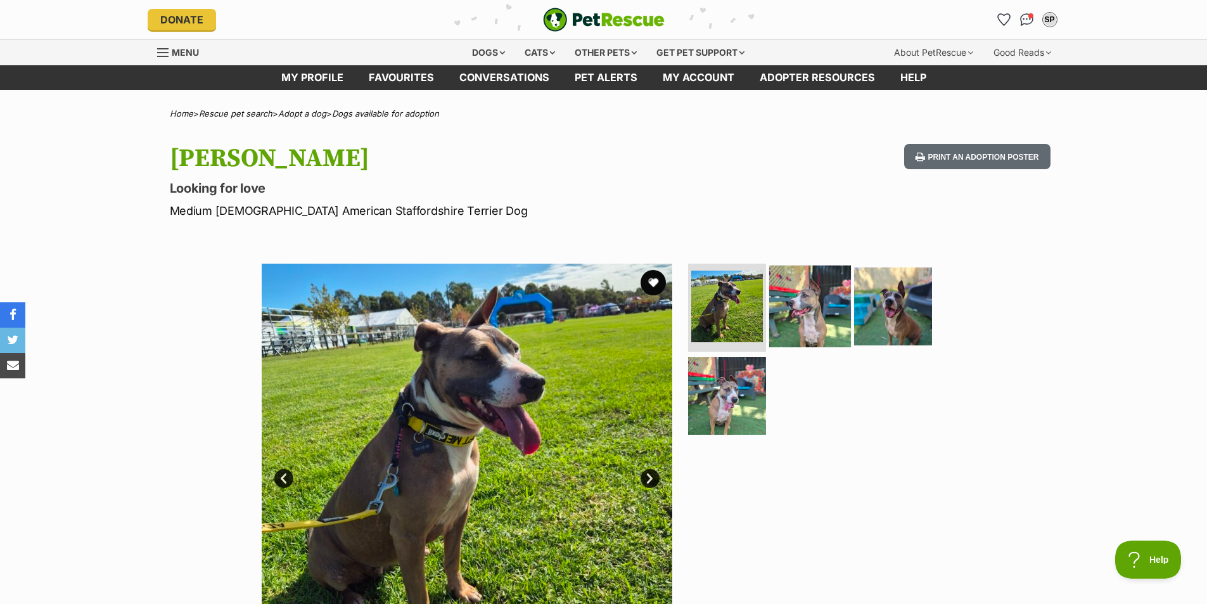
click at [795, 316] on img at bounding box center [810, 306] width 82 height 82
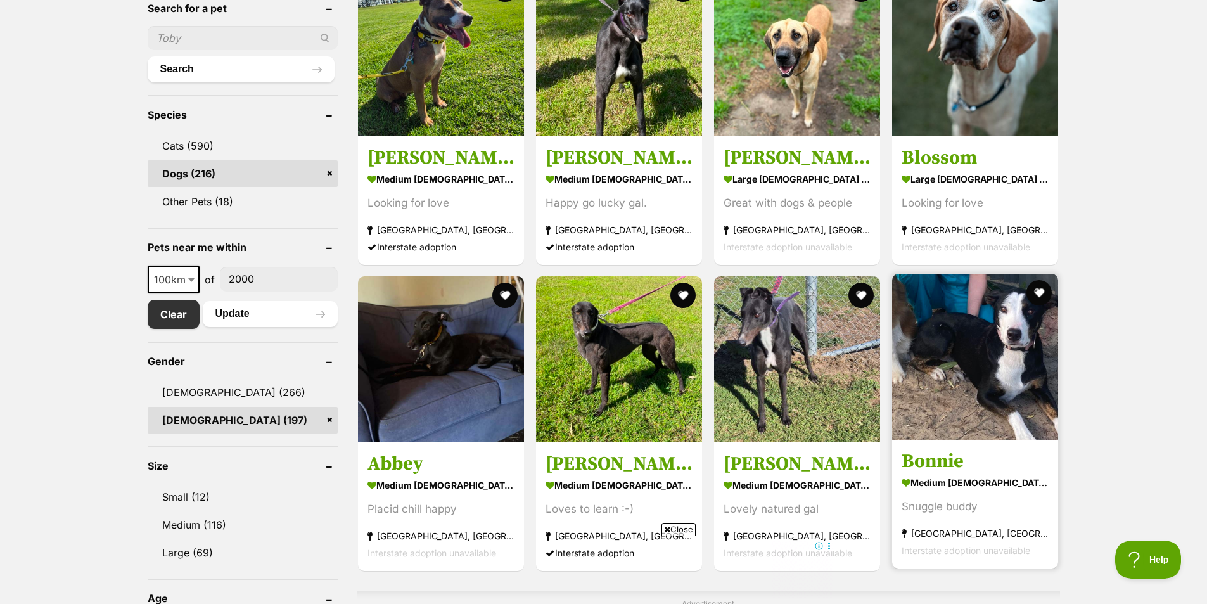
click at [1013, 412] on img at bounding box center [975, 357] width 166 height 166
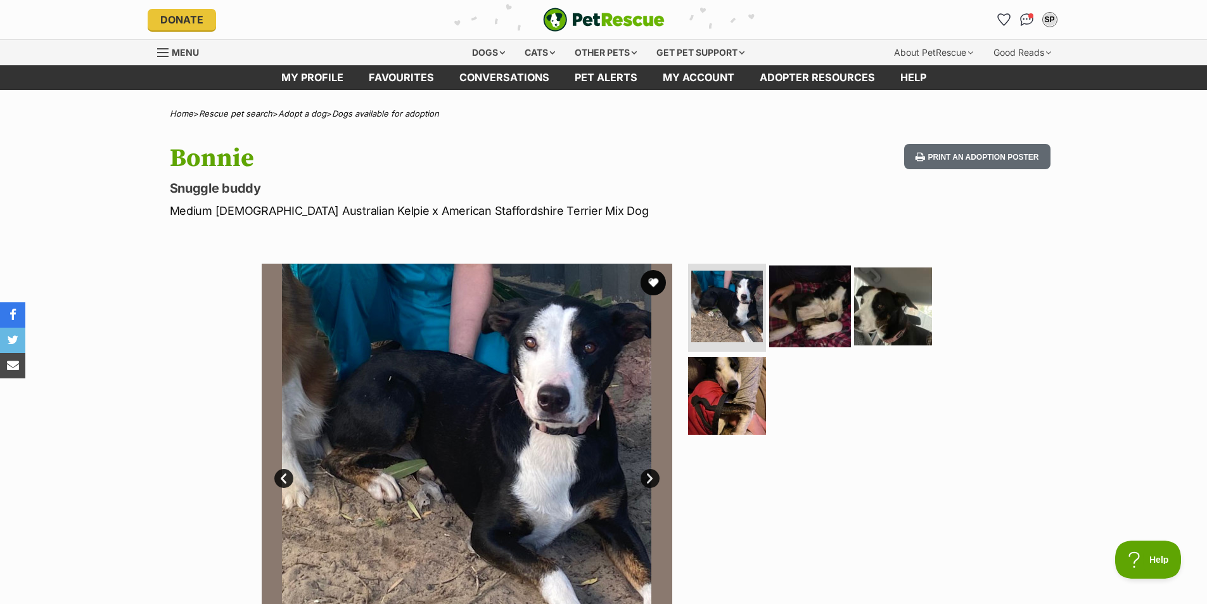
click at [800, 315] on img at bounding box center [810, 306] width 82 height 82
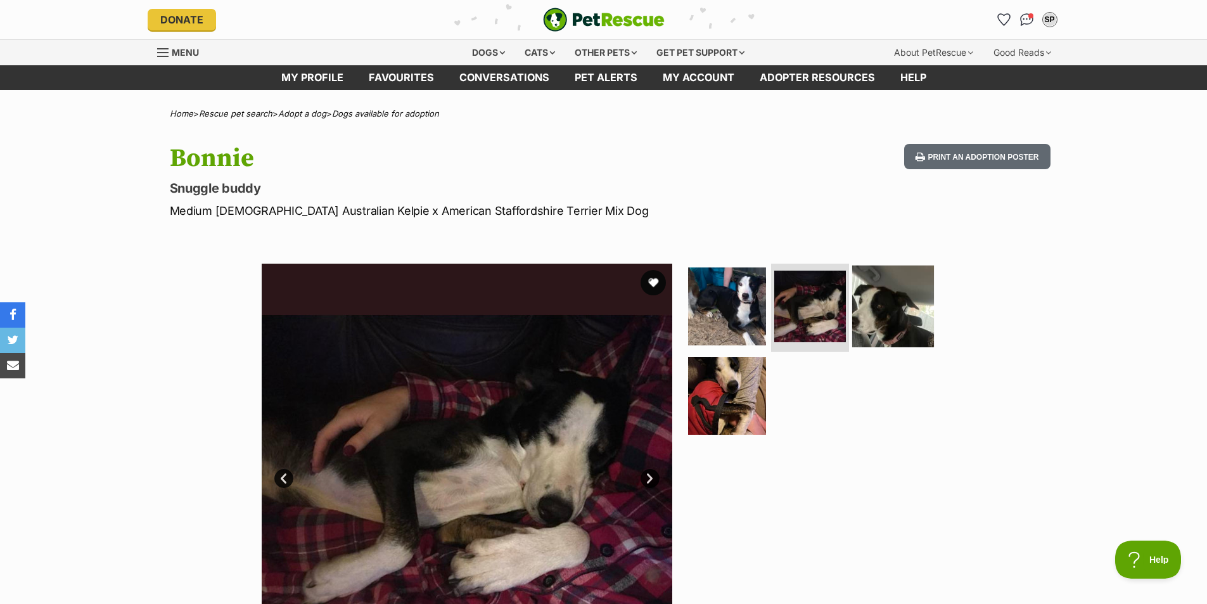
click at [888, 314] on img at bounding box center [893, 306] width 82 height 82
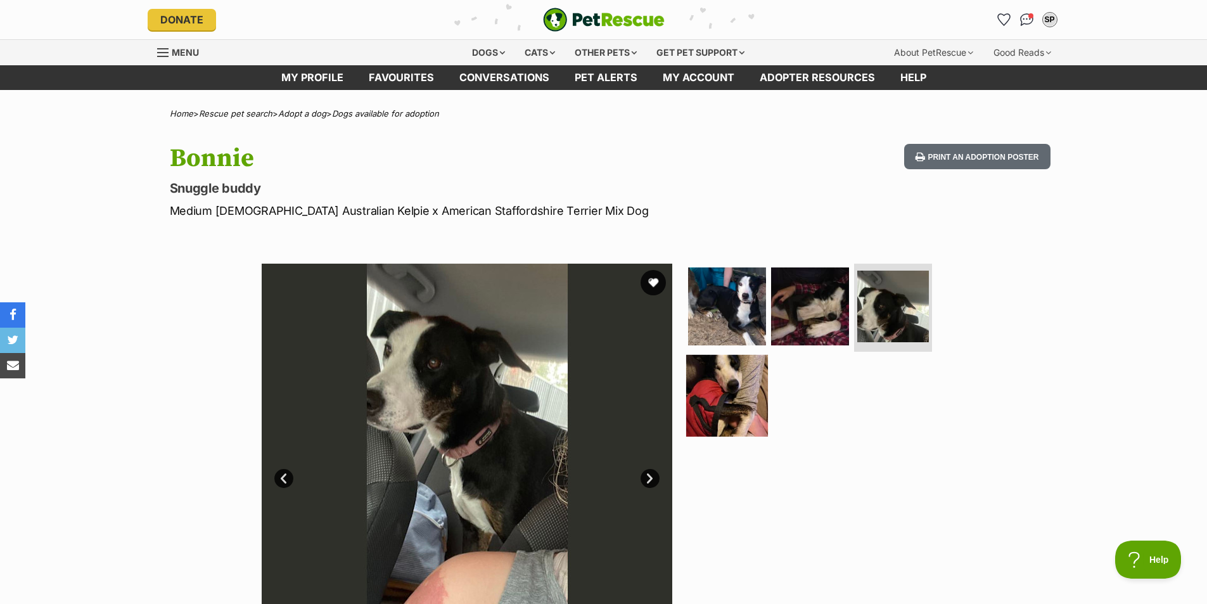
click at [731, 406] on img at bounding box center [727, 396] width 82 height 82
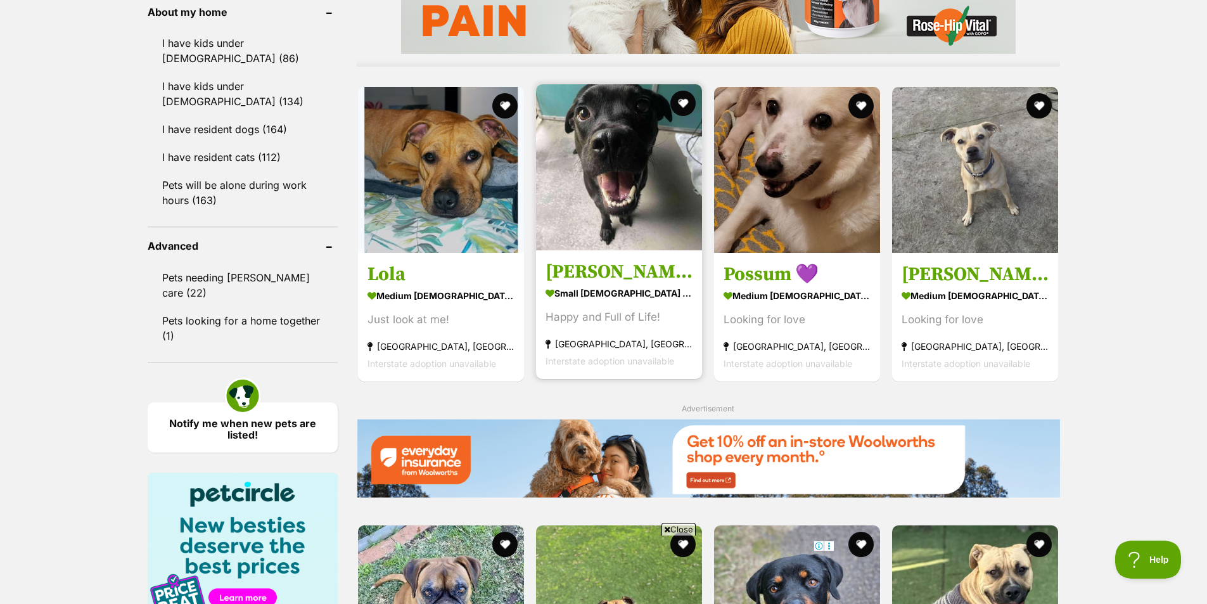
scroll to position [1141, 0]
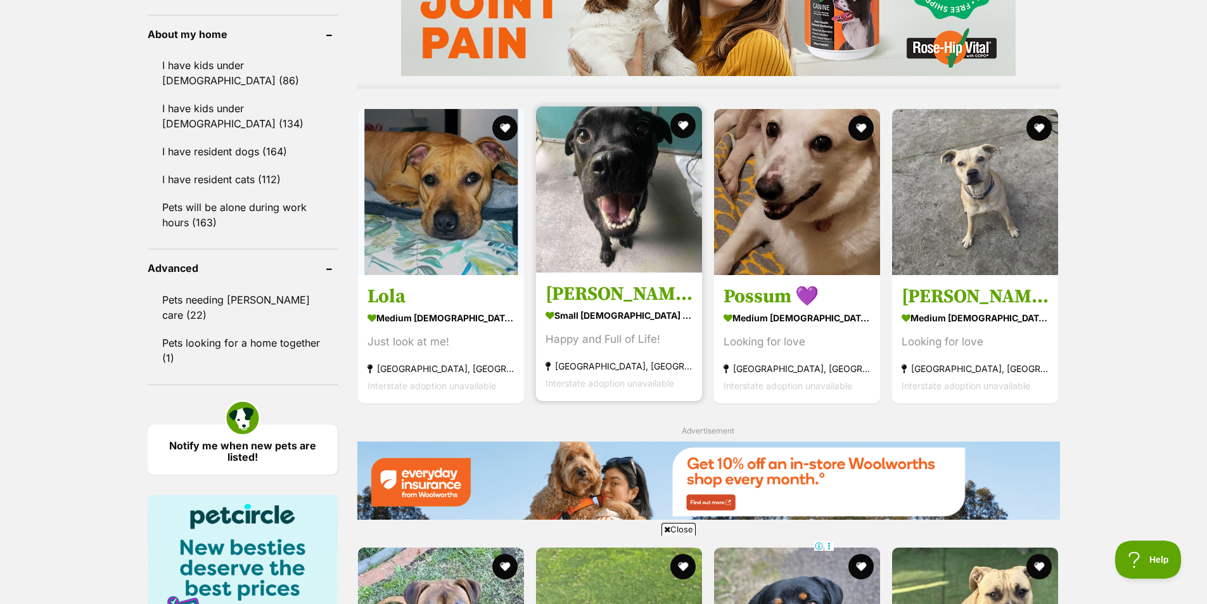
click at [650, 215] on img at bounding box center [619, 189] width 166 height 166
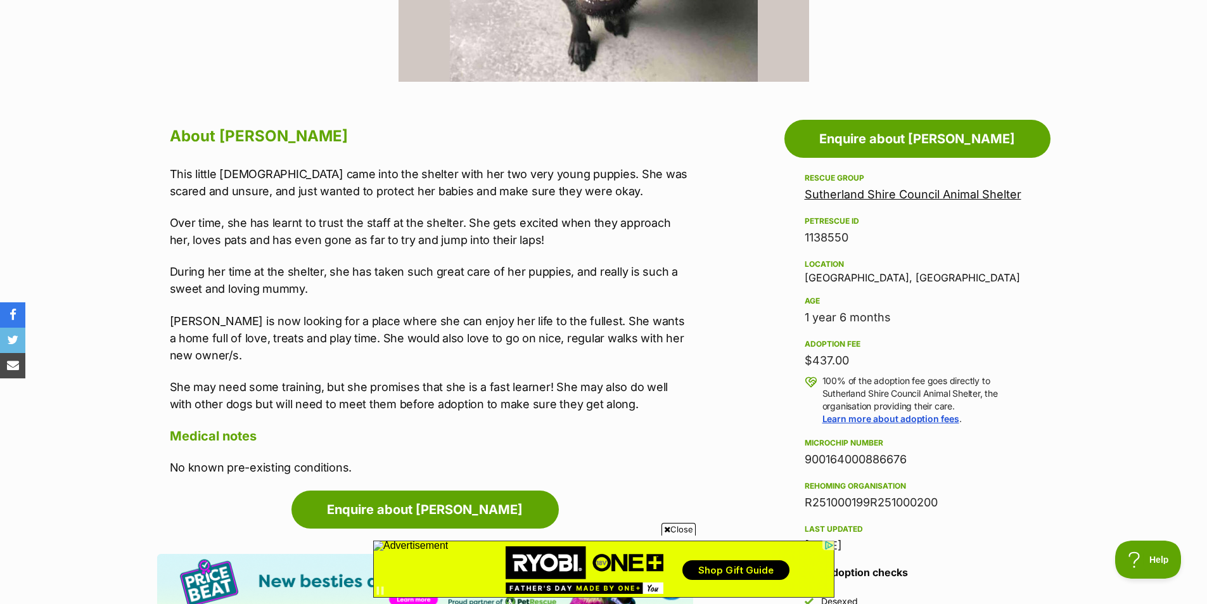
scroll to position [570, 0]
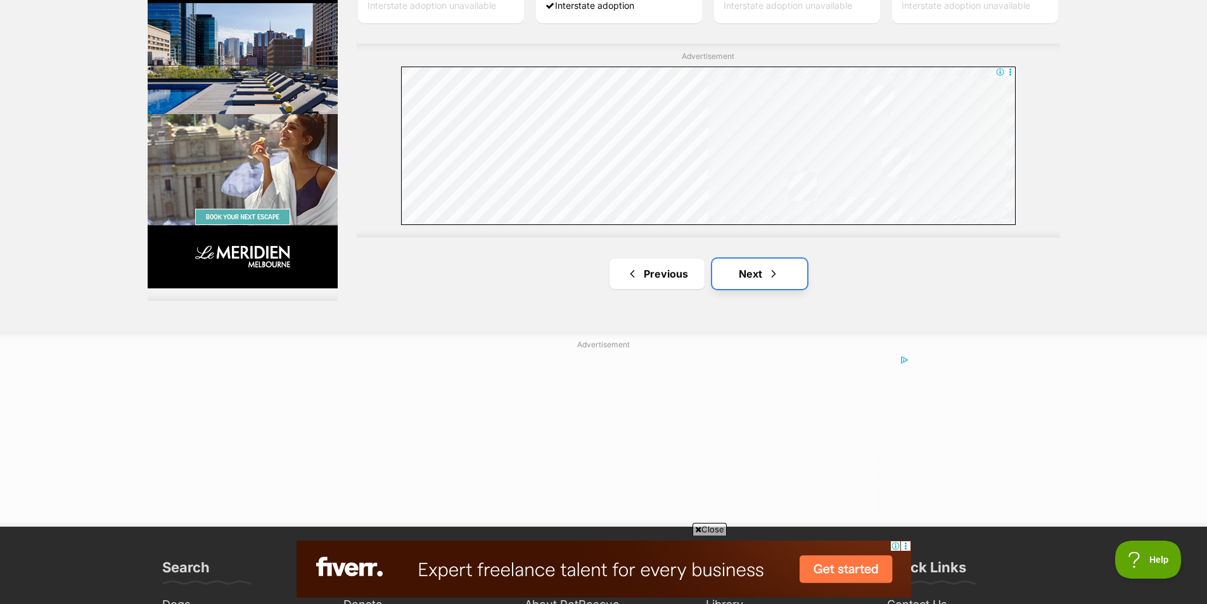
click at [738, 267] on link "Next" at bounding box center [759, 274] width 95 height 30
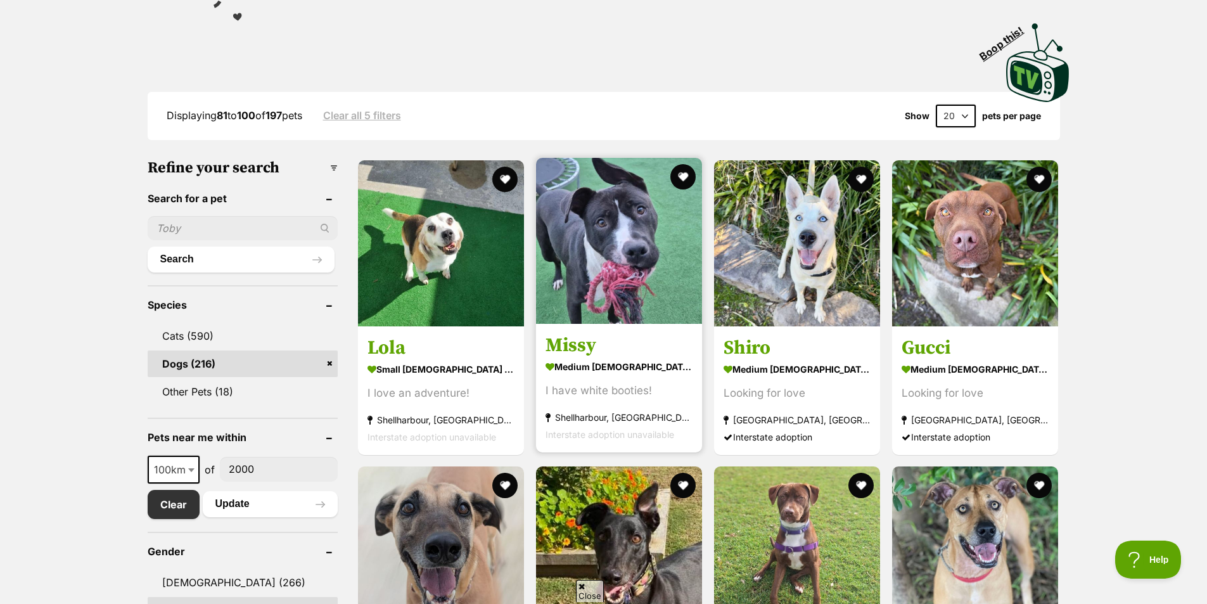
click at [661, 251] on img at bounding box center [619, 241] width 166 height 166
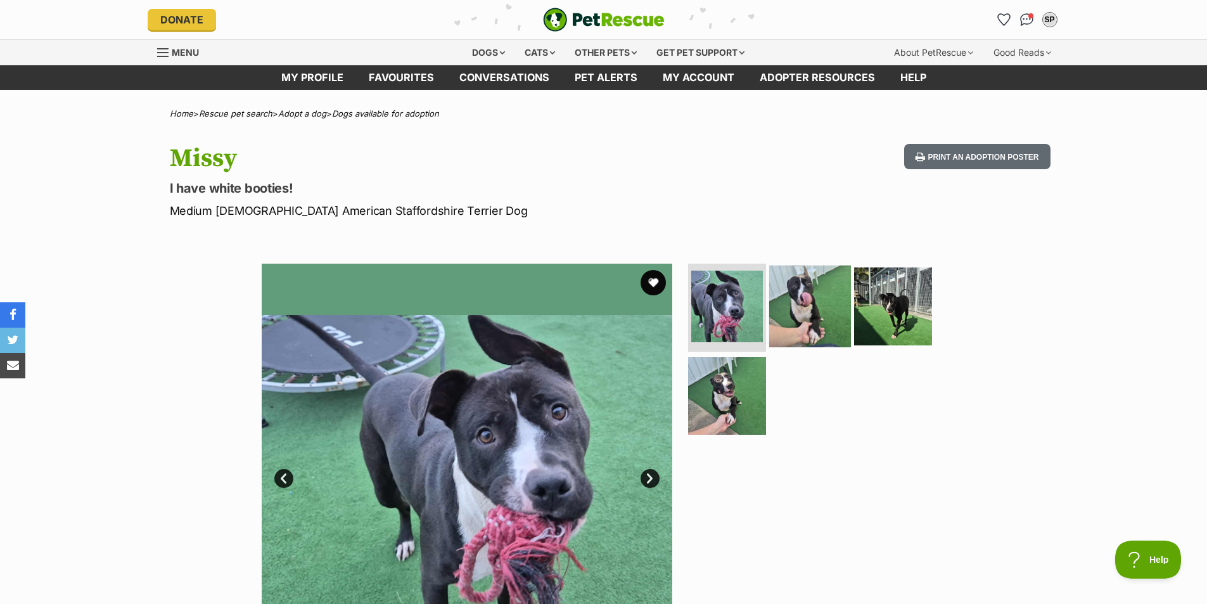
click at [822, 306] on img at bounding box center [810, 306] width 82 height 82
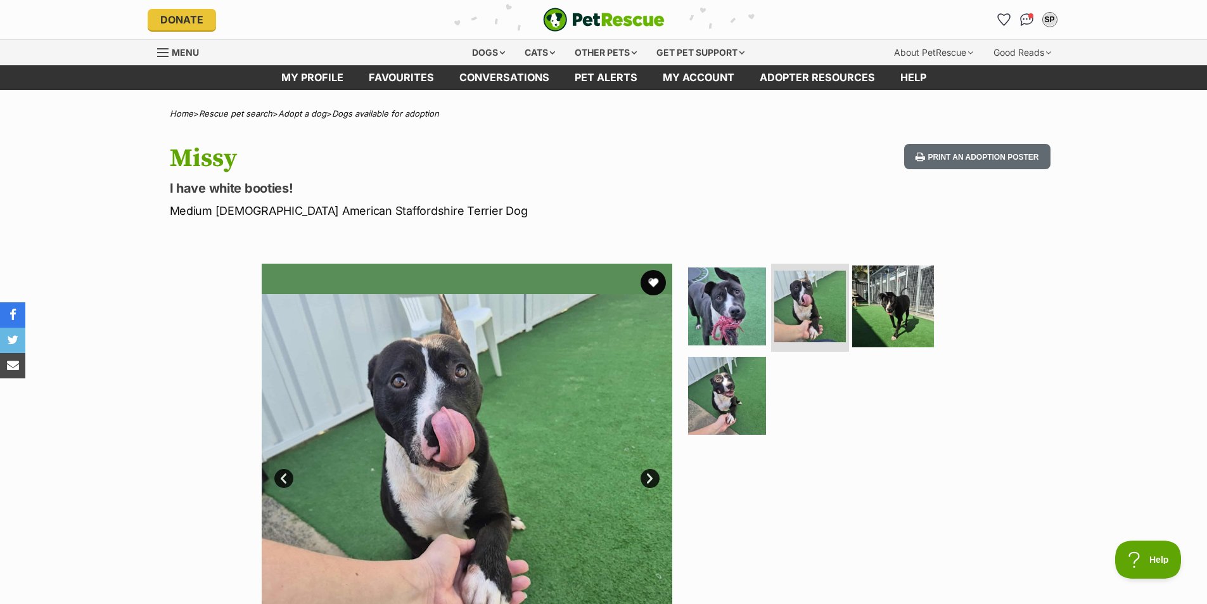
click at [867, 333] on img at bounding box center [893, 306] width 82 height 82
